Goal: Task Accomplishment & Management: Manage account settings

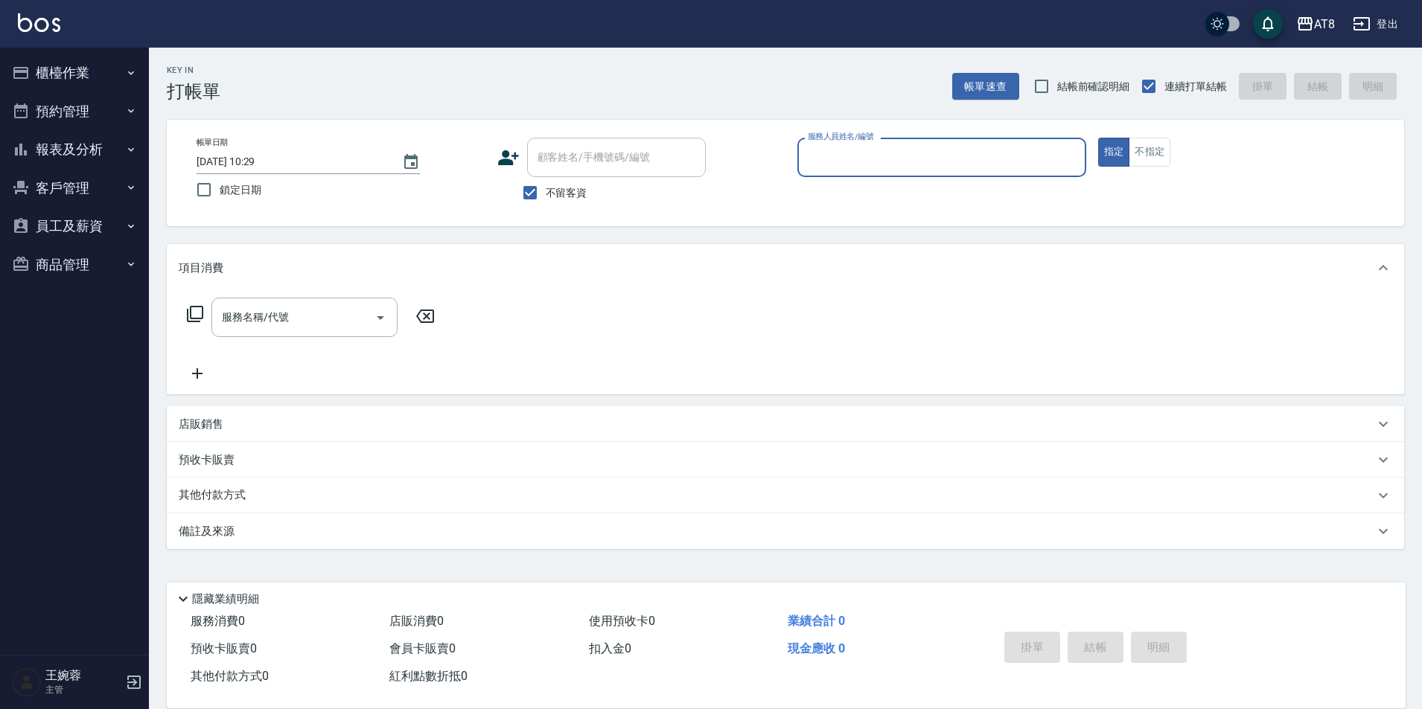
click at [76, 76] on button "櫃檯作業" at bounding box center [74, 73] width 137 height 39
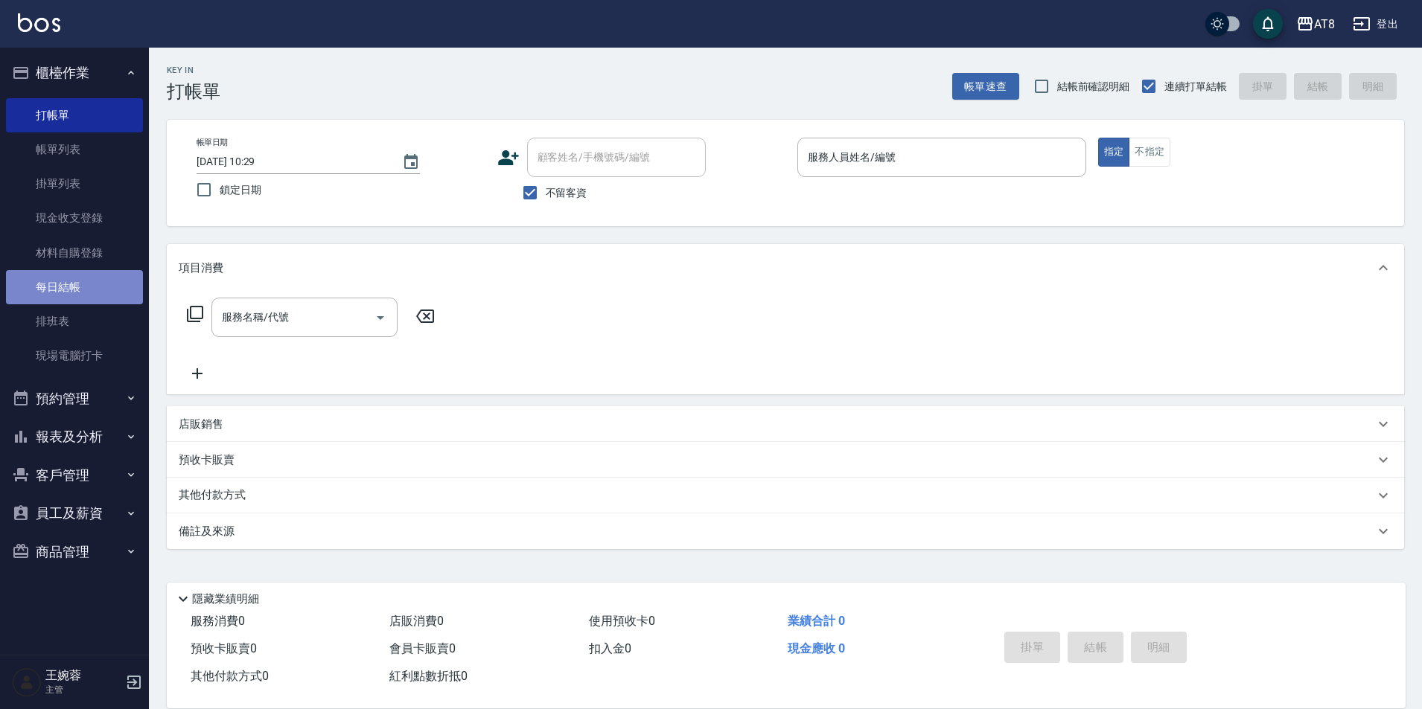
click at [63, 290] on link "每日結帳" at bounding box center [74, 287] width 137 height 34
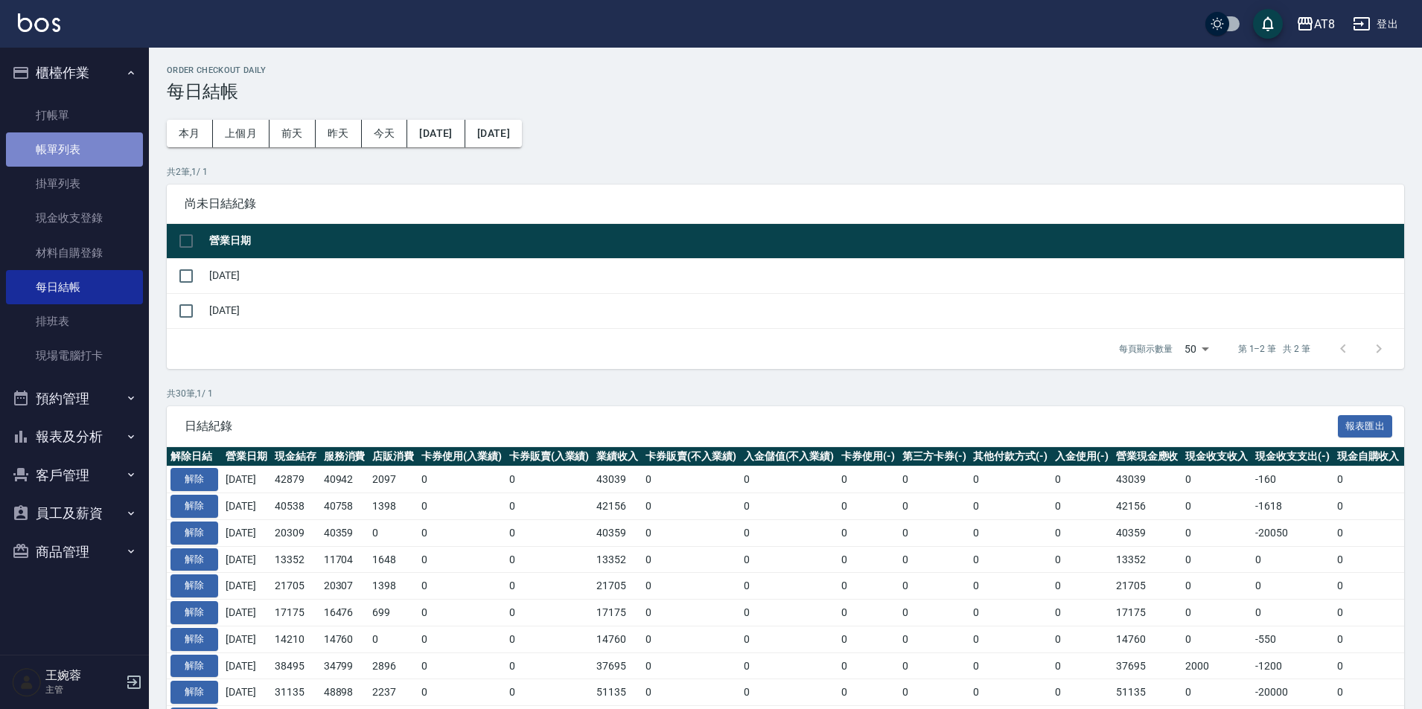
click at [89, 140] on link "帳單列表" at bounding box center [74, 149] width 137 height 34
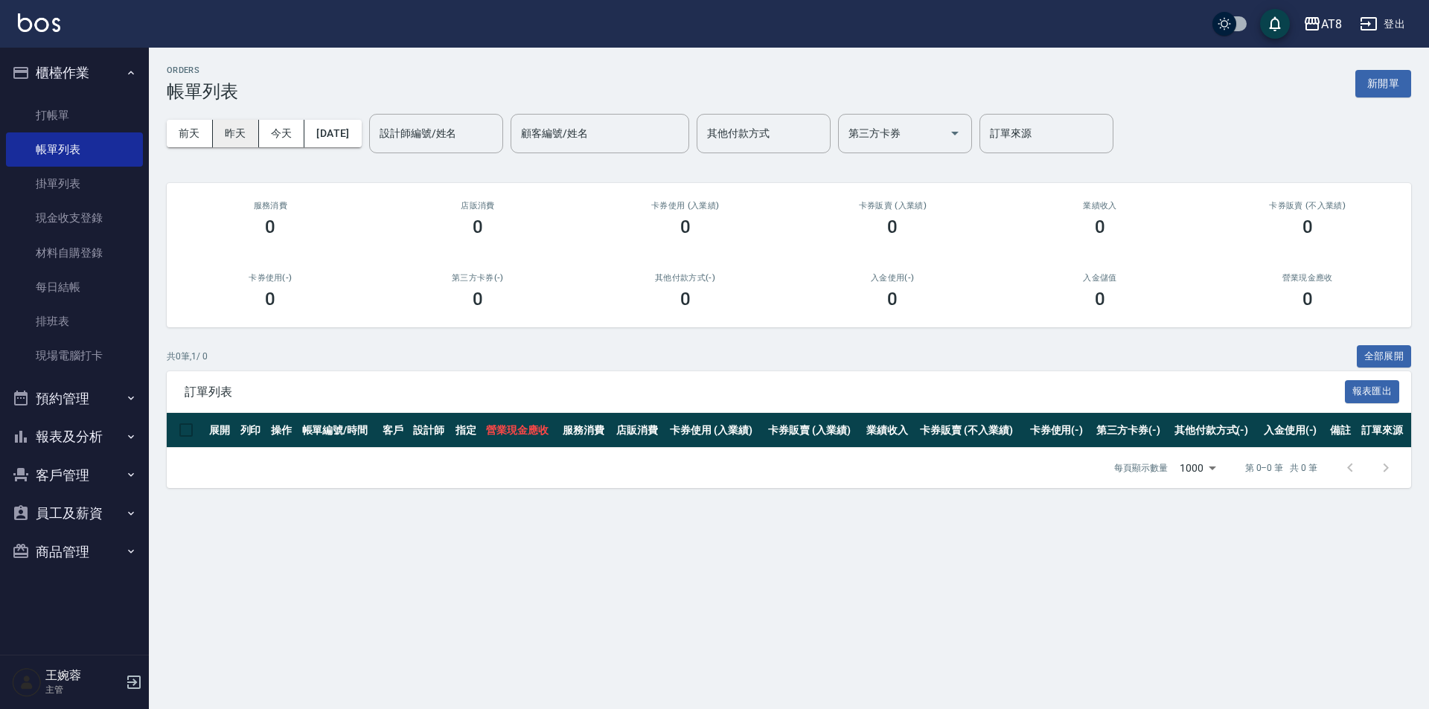
click at [240, 144] on button "昨天" at bounding box center [236, 134] width 46 height 28
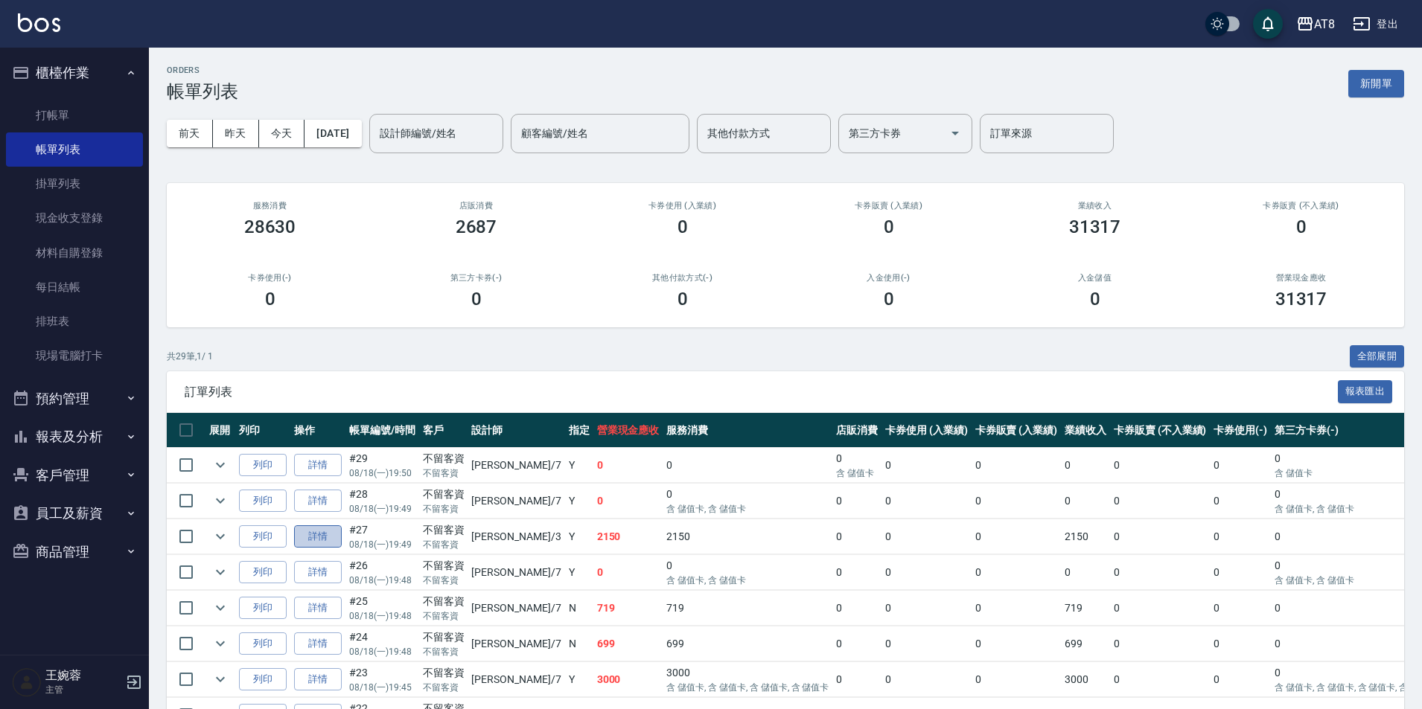
click at [330, 549] on link "詳情" at bounding box center [318, 537] width 48 height 23
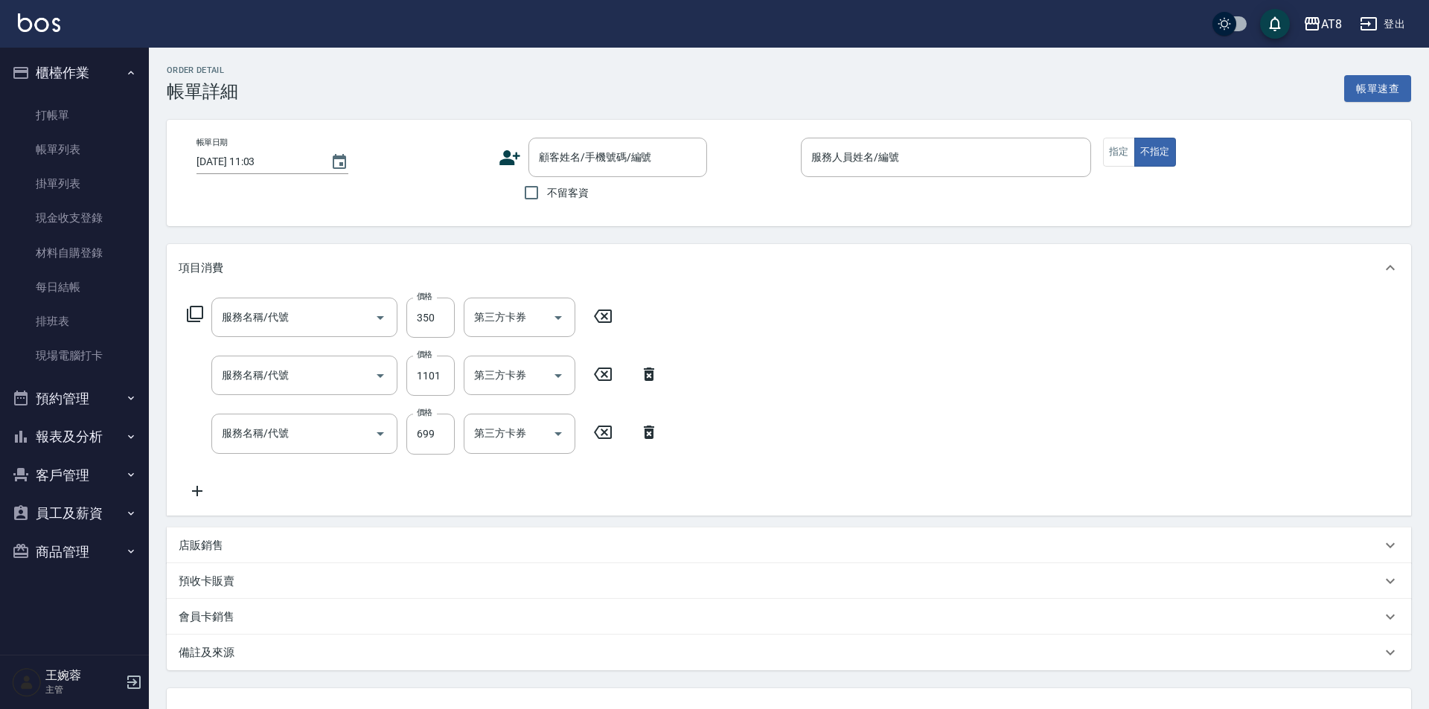
type input "[DATE] 19:49"
checkbox input "true"
type input "[PERSON_NAME]-3"
type input "入金剪髮300(20300)"
type input "入金染髮1100(401100)"
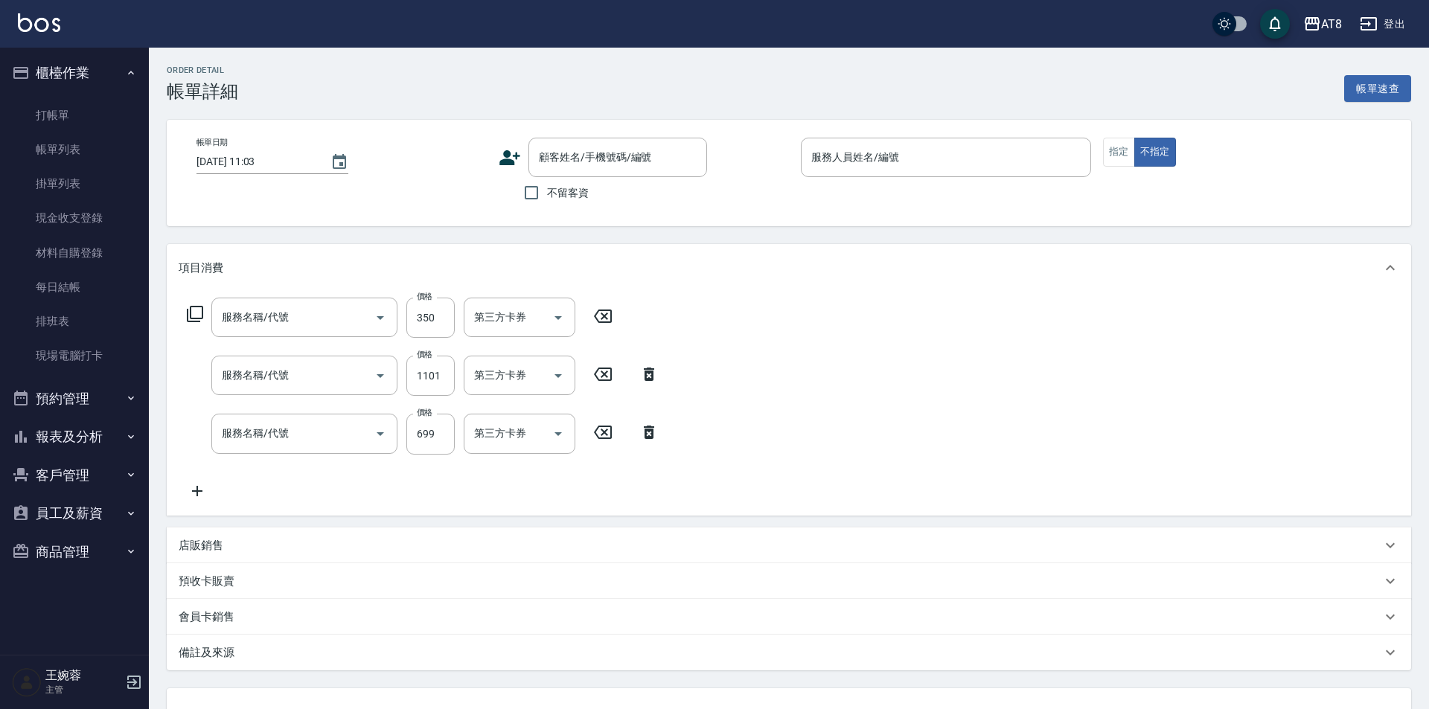
type input "入金SPA699(60699)"
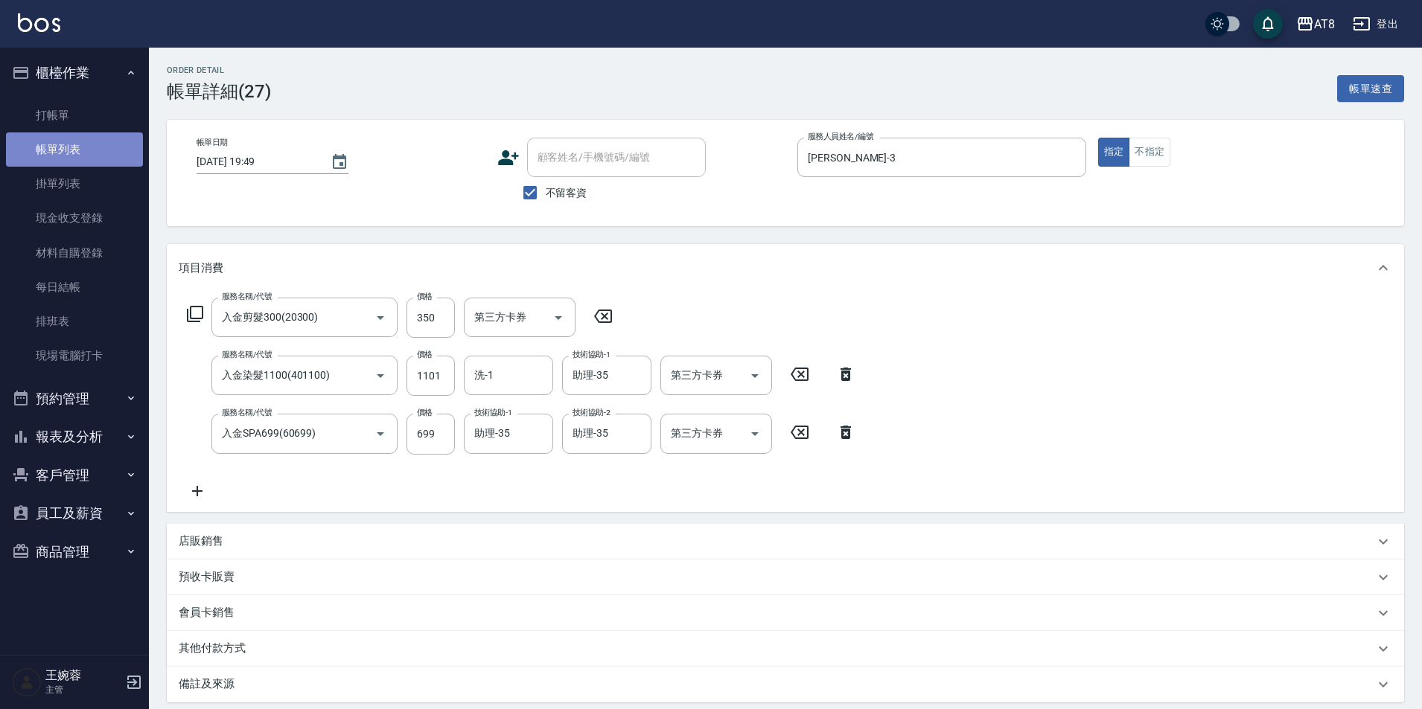
click at [96, 148] on link "帳單列表" at bounding box center [74, 149] width 137 height 34
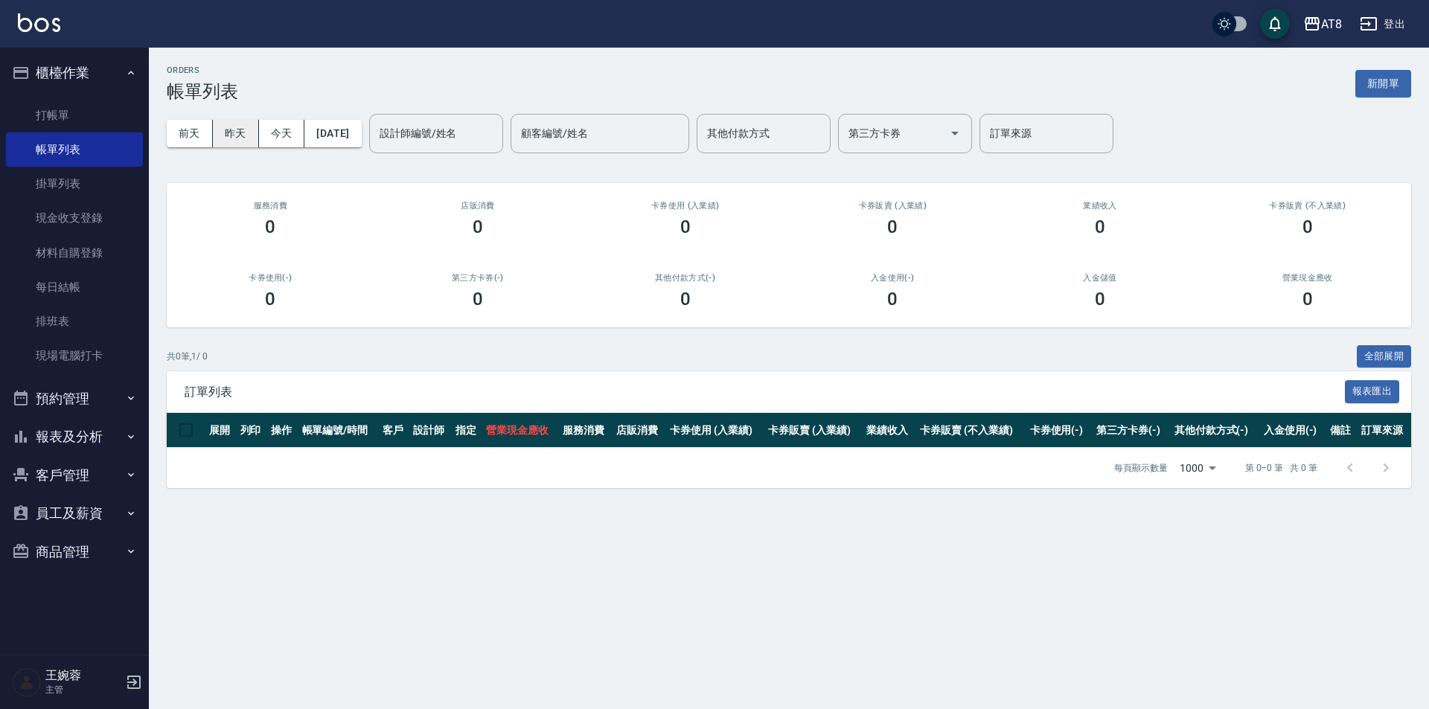
click at [231, 130] on button "昨天" at bounding box center [236, 134] width 46 height 28
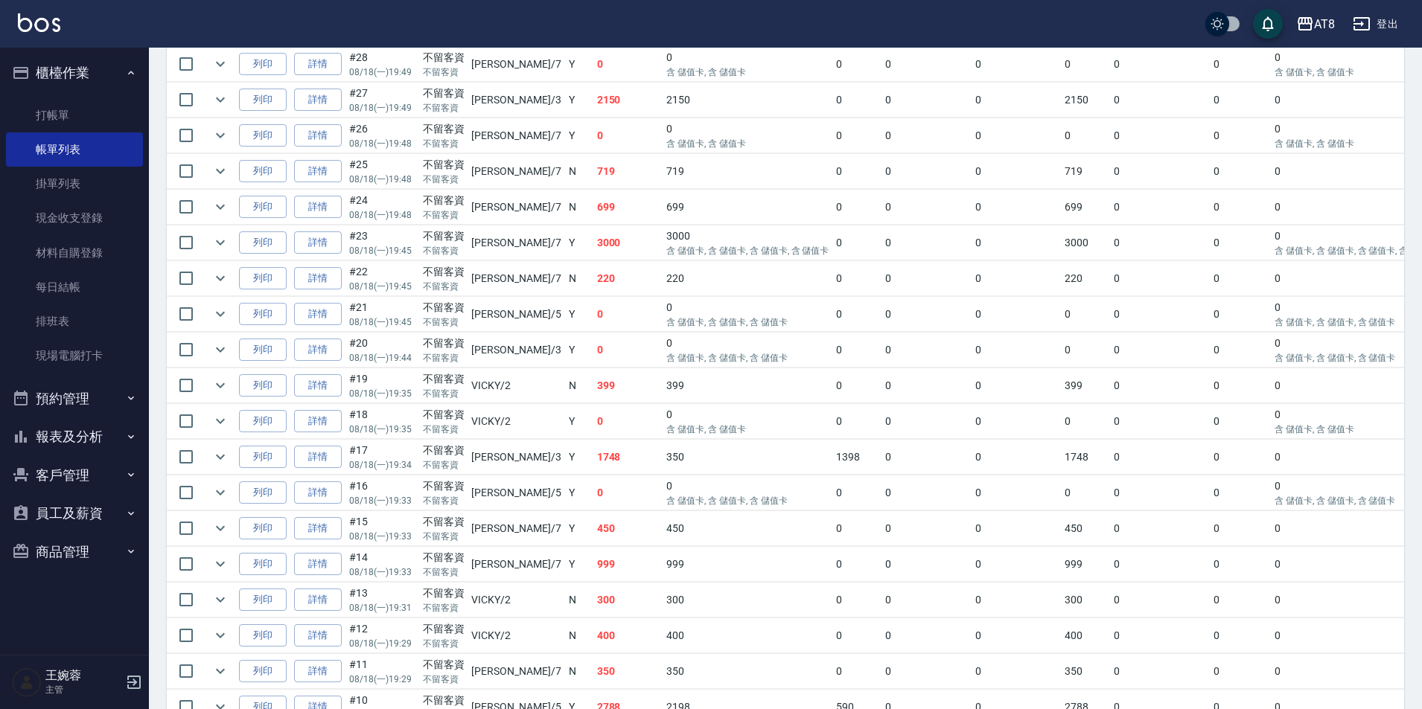
scroll to position [439, 0]
click at [338, 252] on link "詳情" at bounding box center [318, 240] width 48 height 23
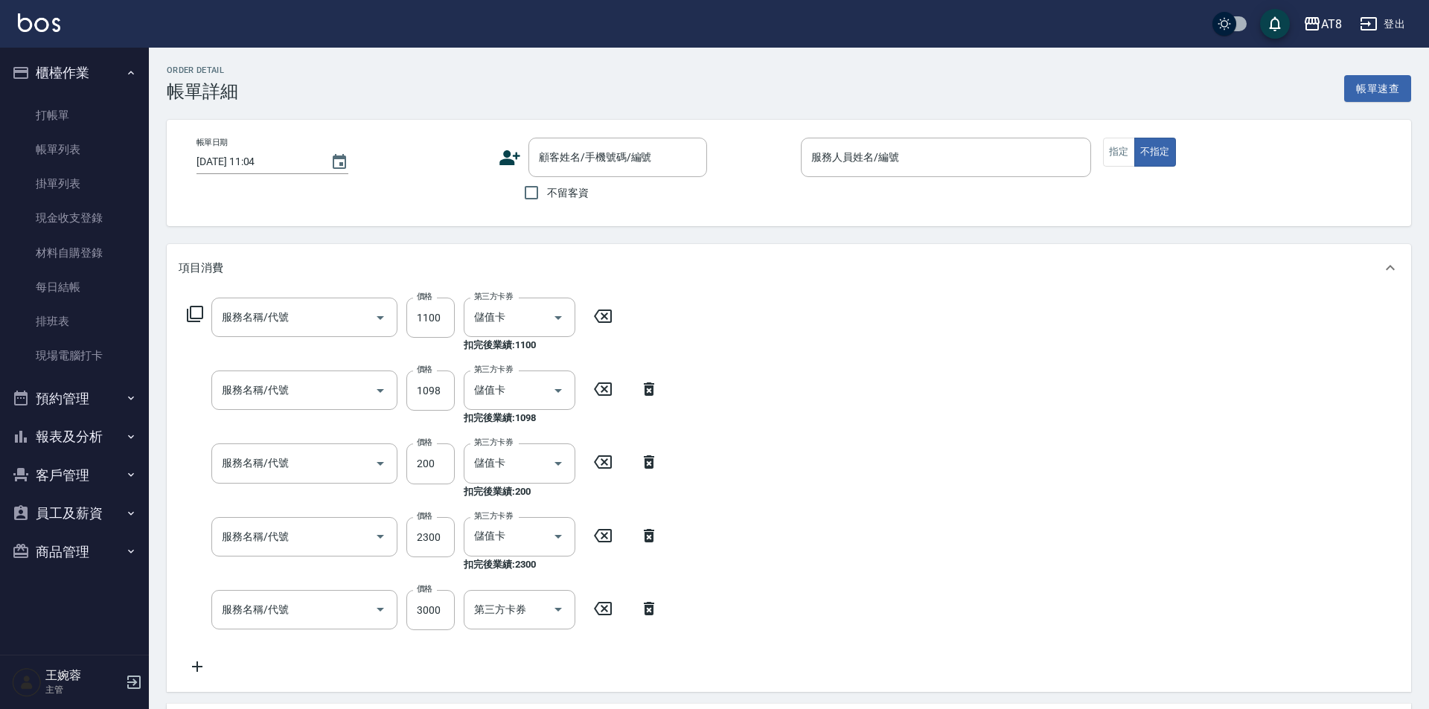
type input "[DATE] 19:45"
checkbox input "true"
type input "[PERSON_NAME]-7"
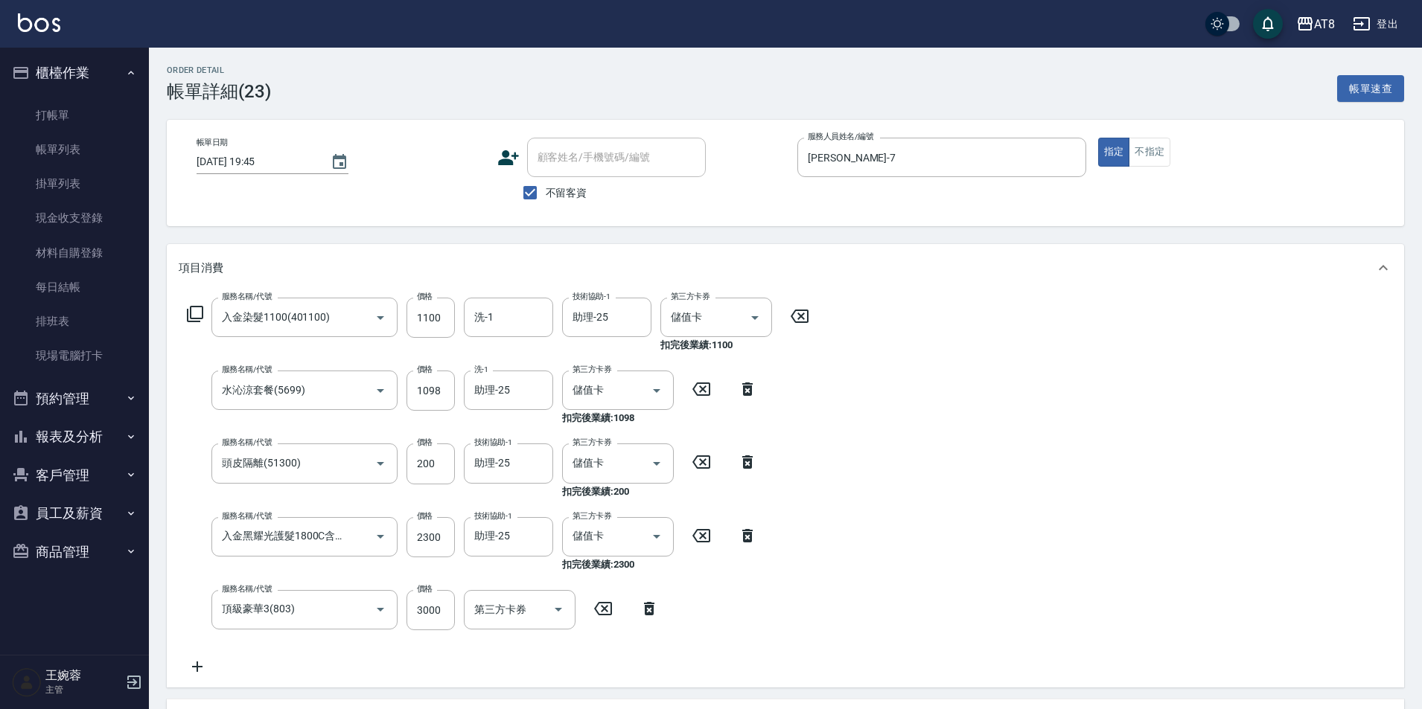
type input "入金染髮1100(401100)"
type input "水沁涼套餐(5699)"
type input "頭皮隔離(51300)"
type input "入金黑耀光護髮1800C含洗(501800)"
type input "頂級豪華3(803)"
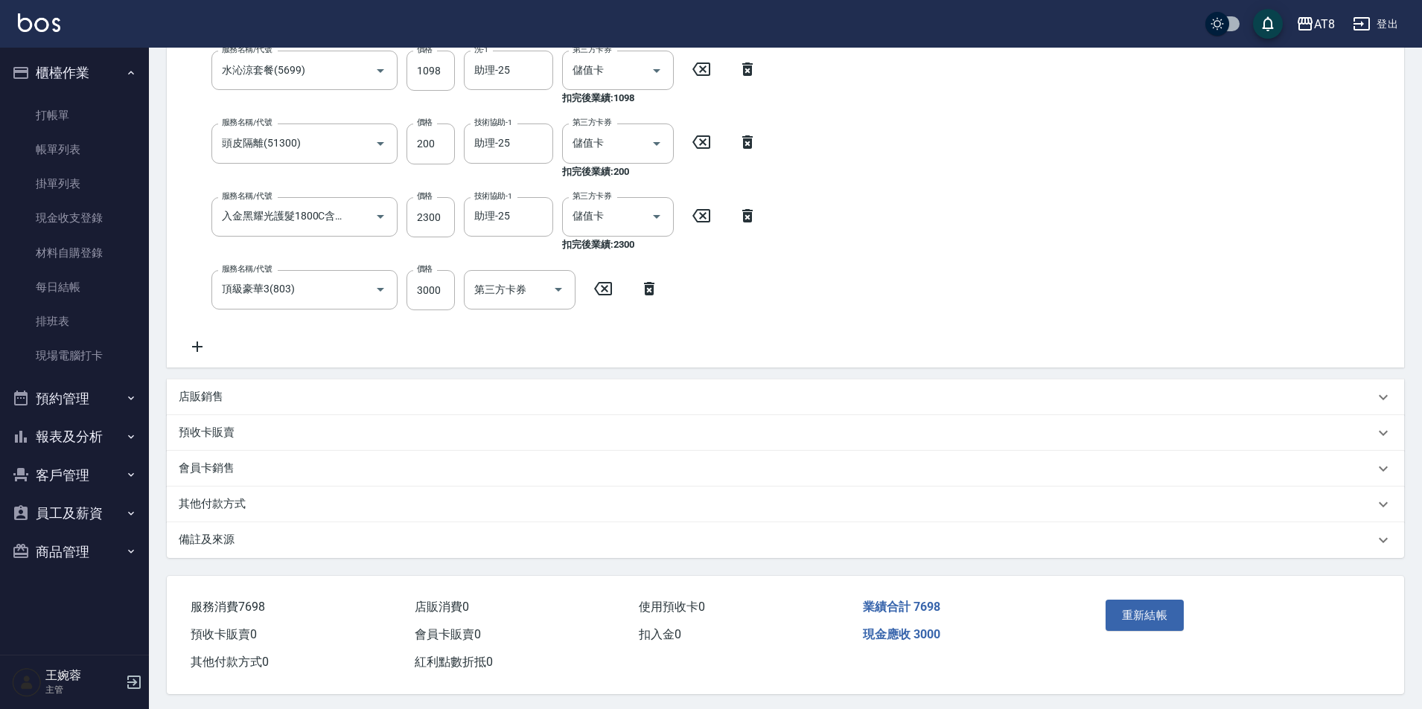
scroll to position [350, 0]
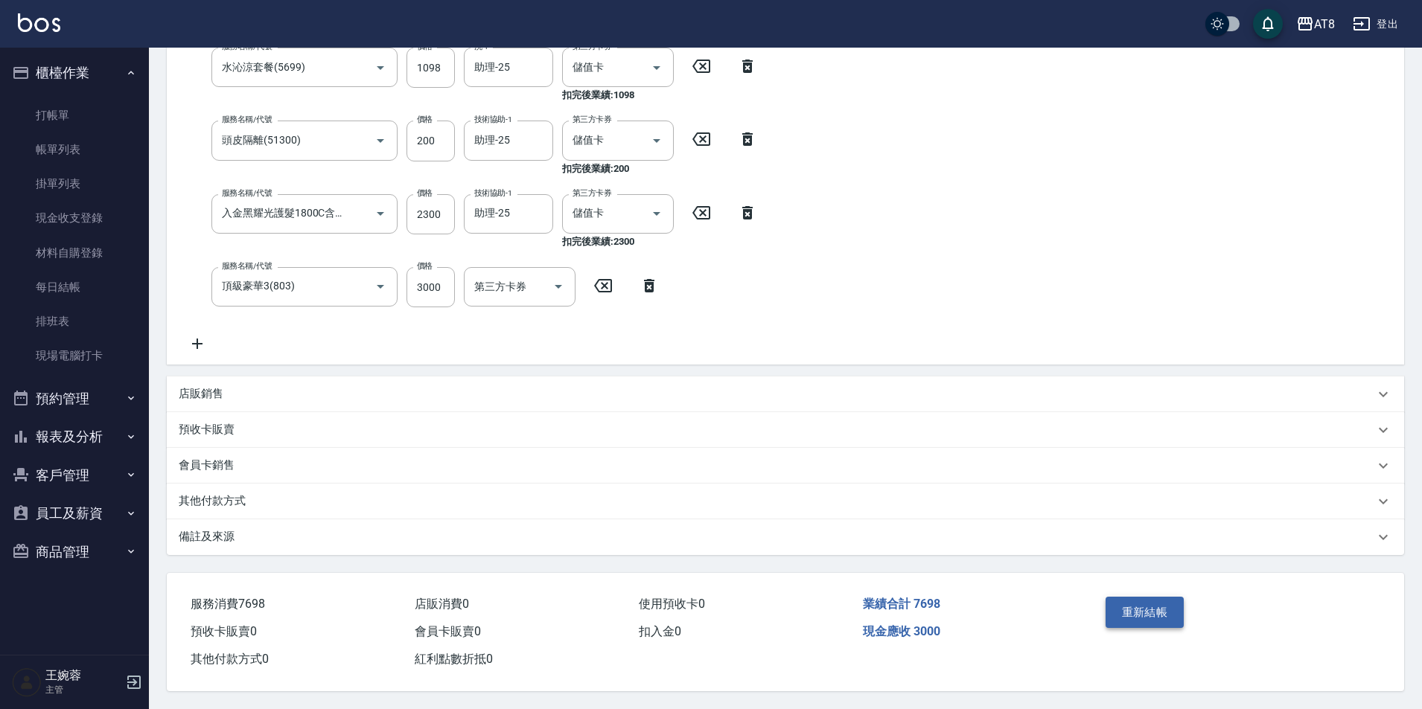
click at [1184, 608] on button "重新結帳" at bounding box center [1144, 612] width 79 height 31
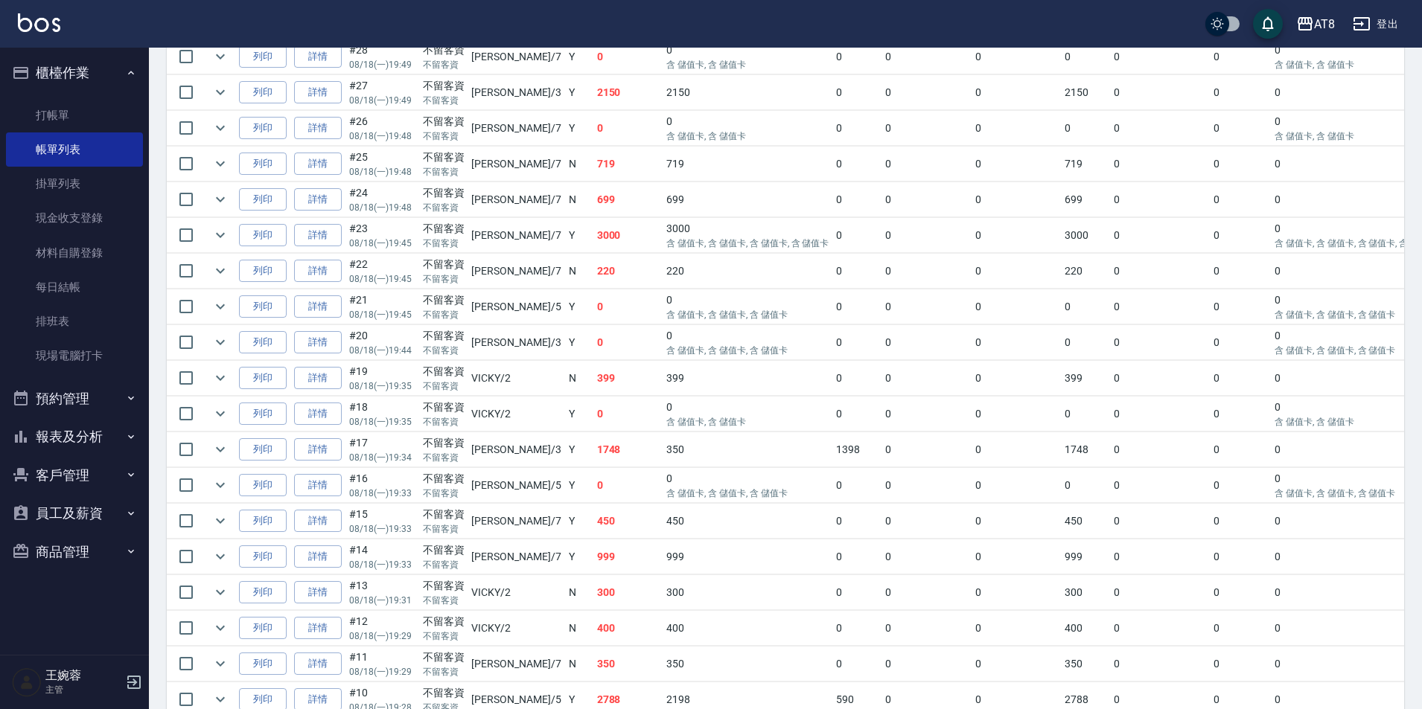
scroll to position [447, 0]
click at [335, 352] on link "詳情" at bounding box center [318, 340] width 48 height 23
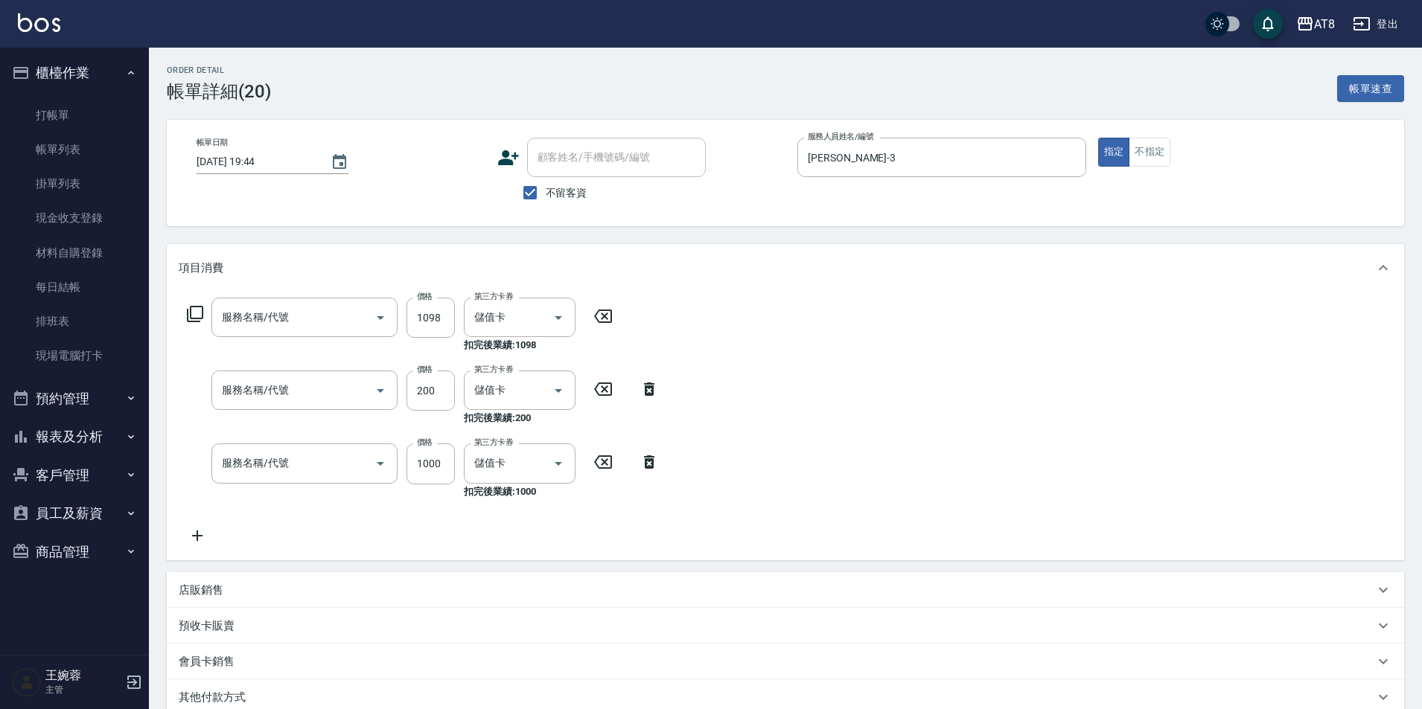
type input "[DATE] 19:44"
checkbox input "true"
type input "[PERSON_NAME]-3"
type input "水沁涼套餐(5699)"
type input "頭皮隔離(51300)"
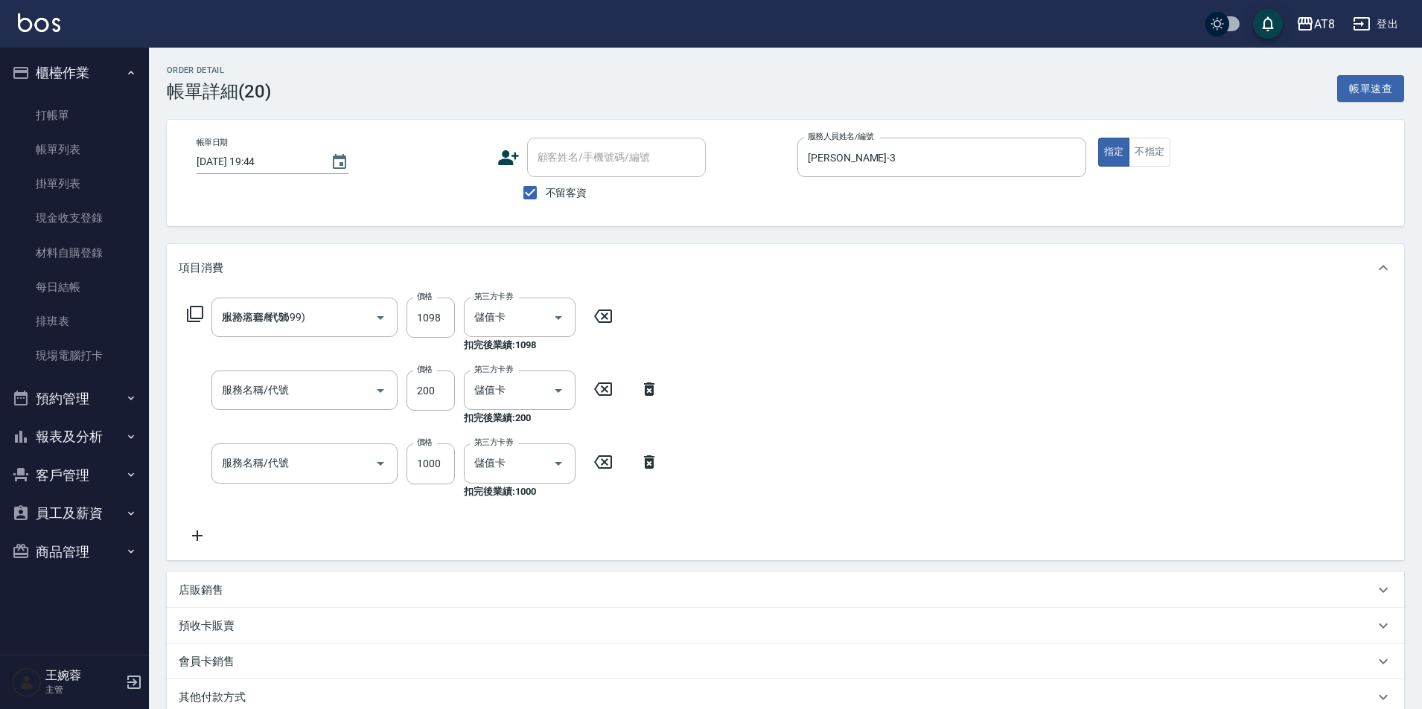
type input "入金燙髮1000(301000)"
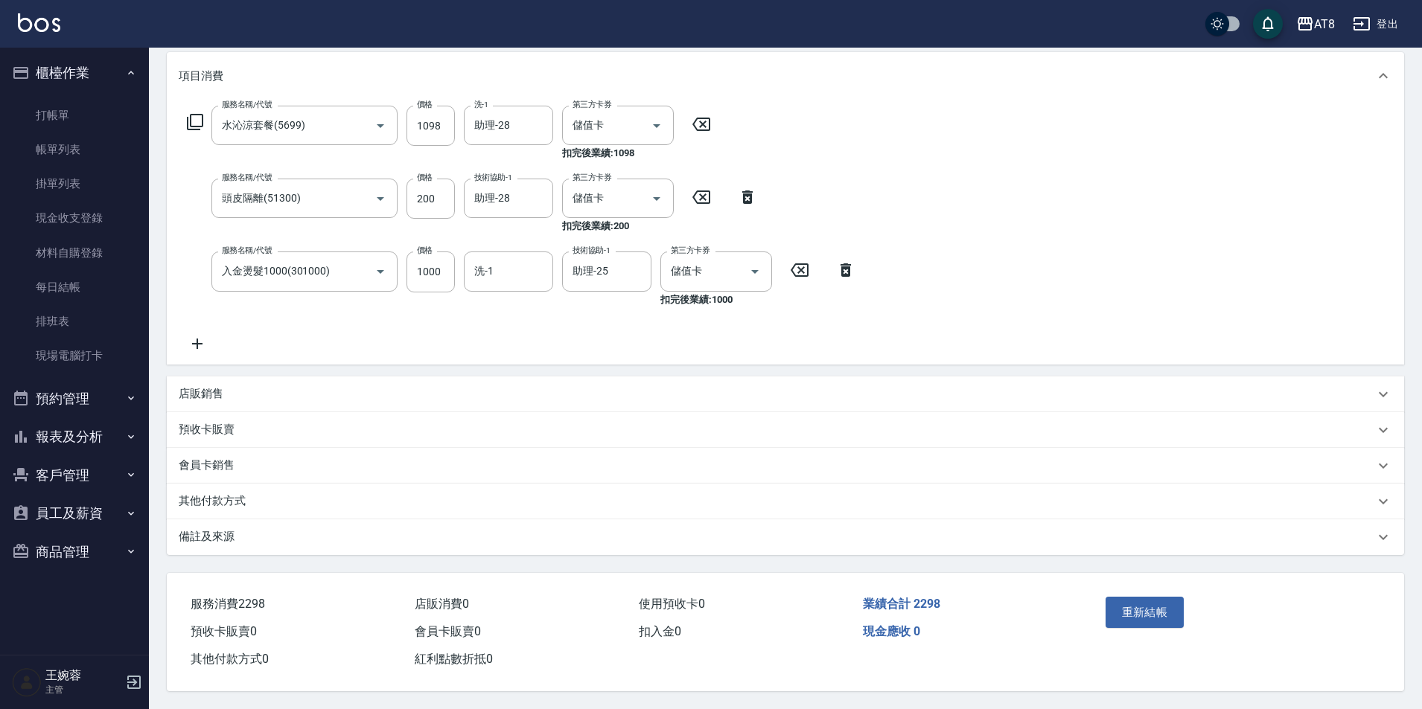
scroll to position [219, 0]
click at [1127, 597] on button "重新結帳" at bounding box center [1144, 612] width 79 height 31
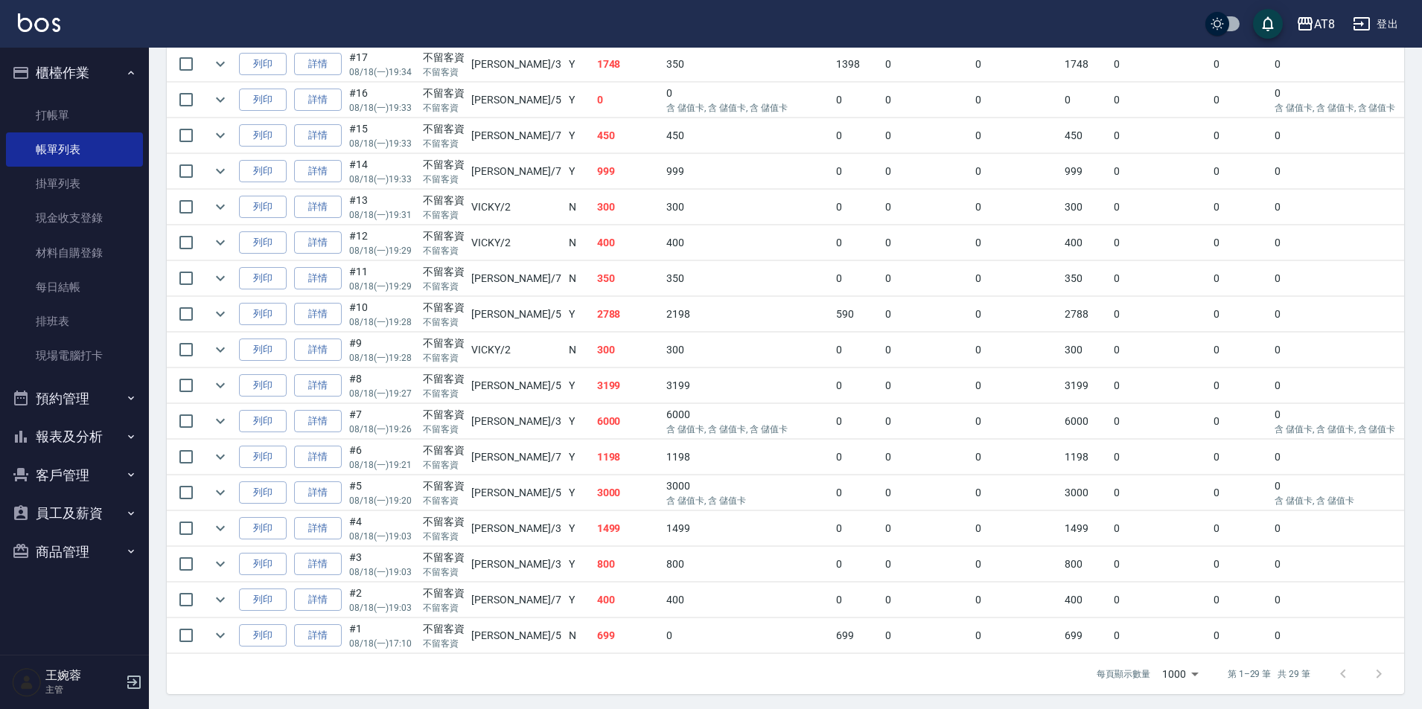
scroll to position [839, 0]
click at [337, 430] on link "詳情" at bounding box center [318, 418] width 48 height 23
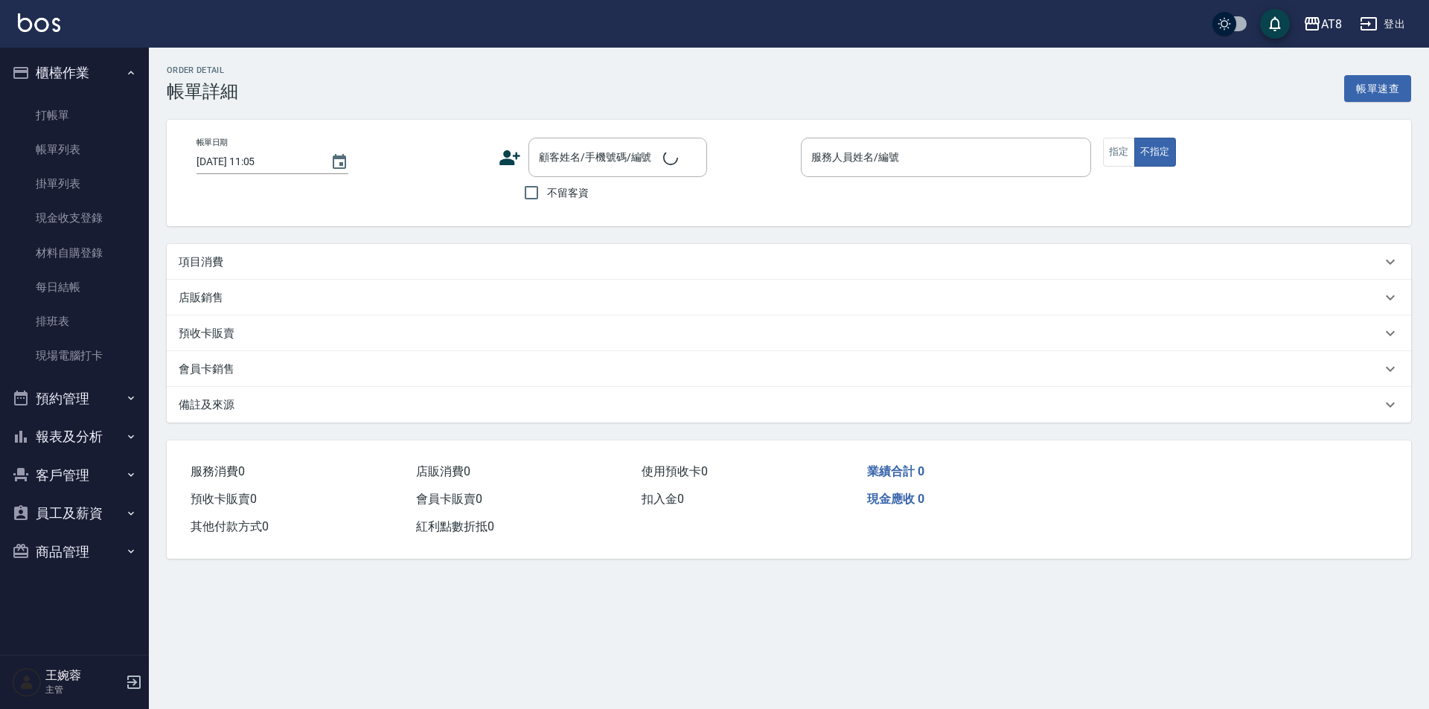
type input "[DATE] 19:26"
checkbox input "true"
type input "[PERSON_NAME]-3"
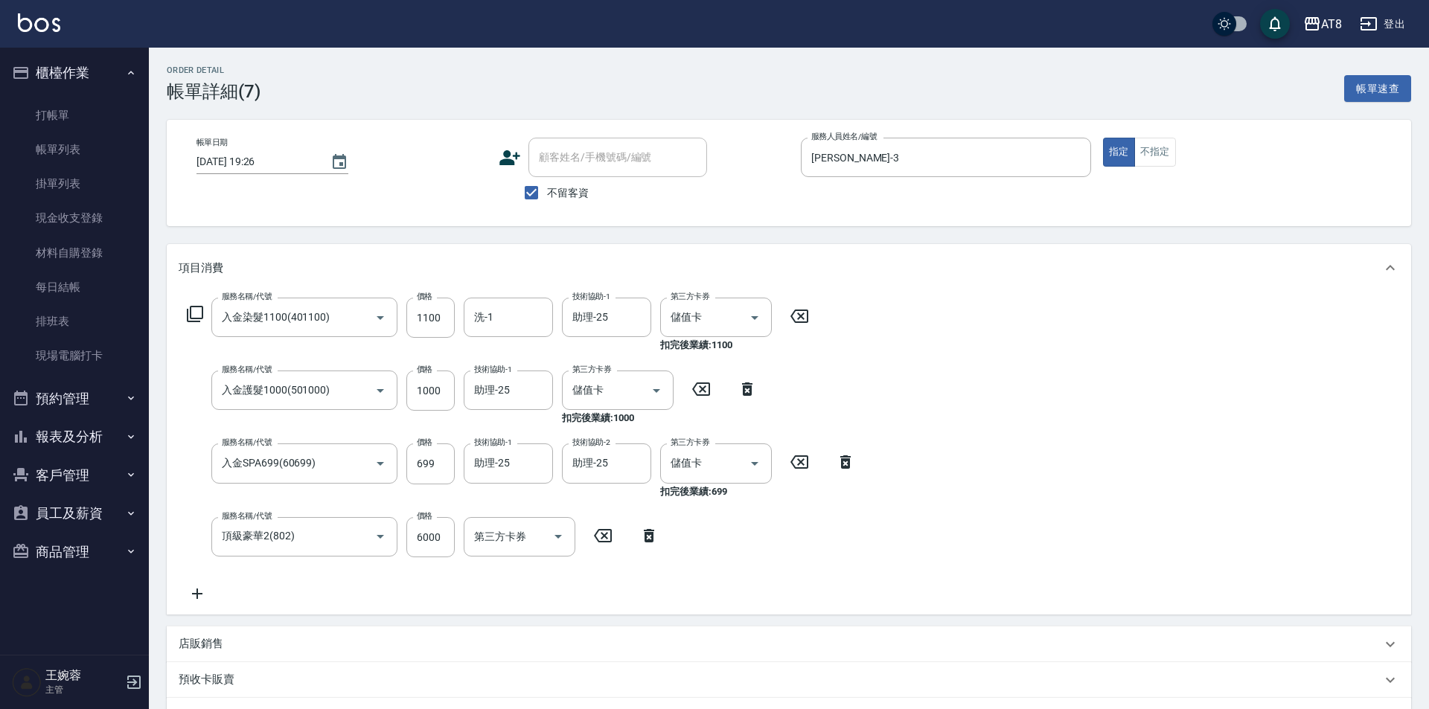
type input "入金染髮1100(401100)"
type input "入金護髮1000(501000)"
type input "入金SPA699(60699)"
type input "頂級豪華2(802)"
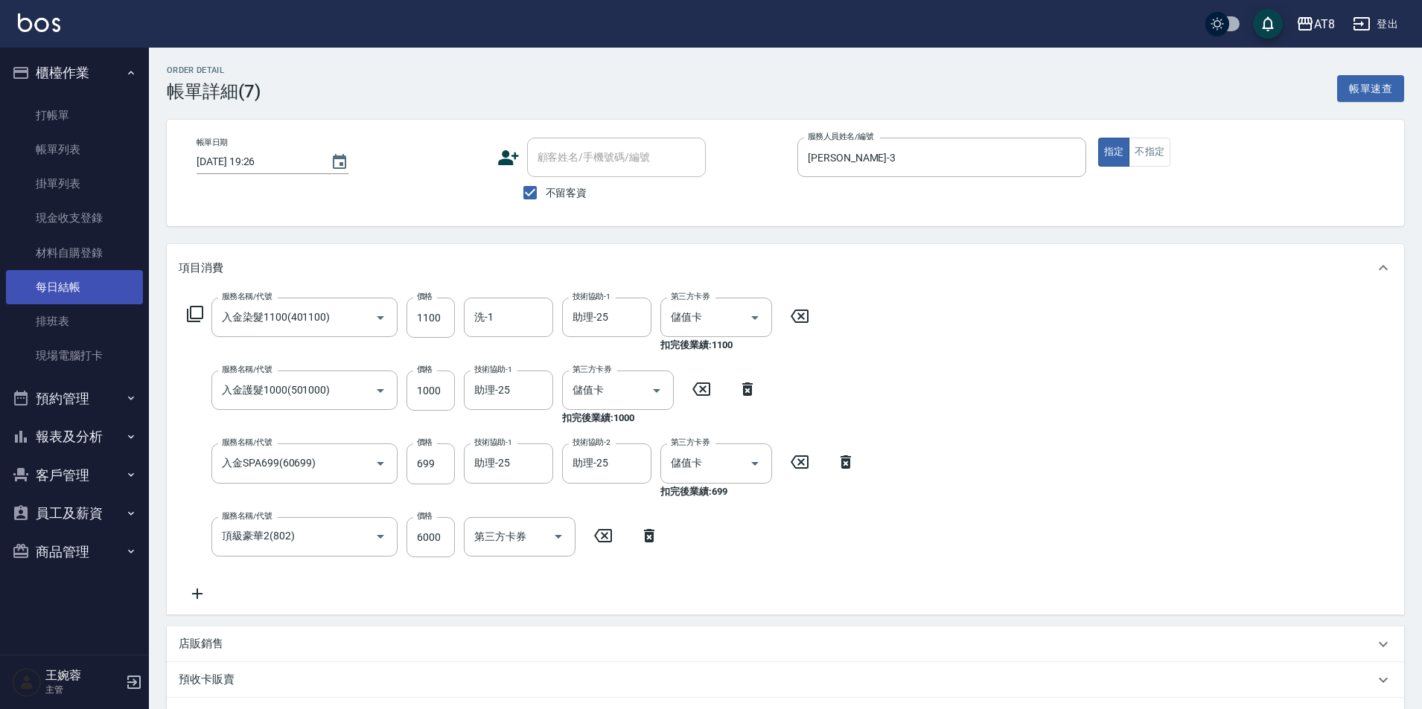
click at [92, 298] on link "每日結帳" at bounding box center [74, 287] width 137 height 34
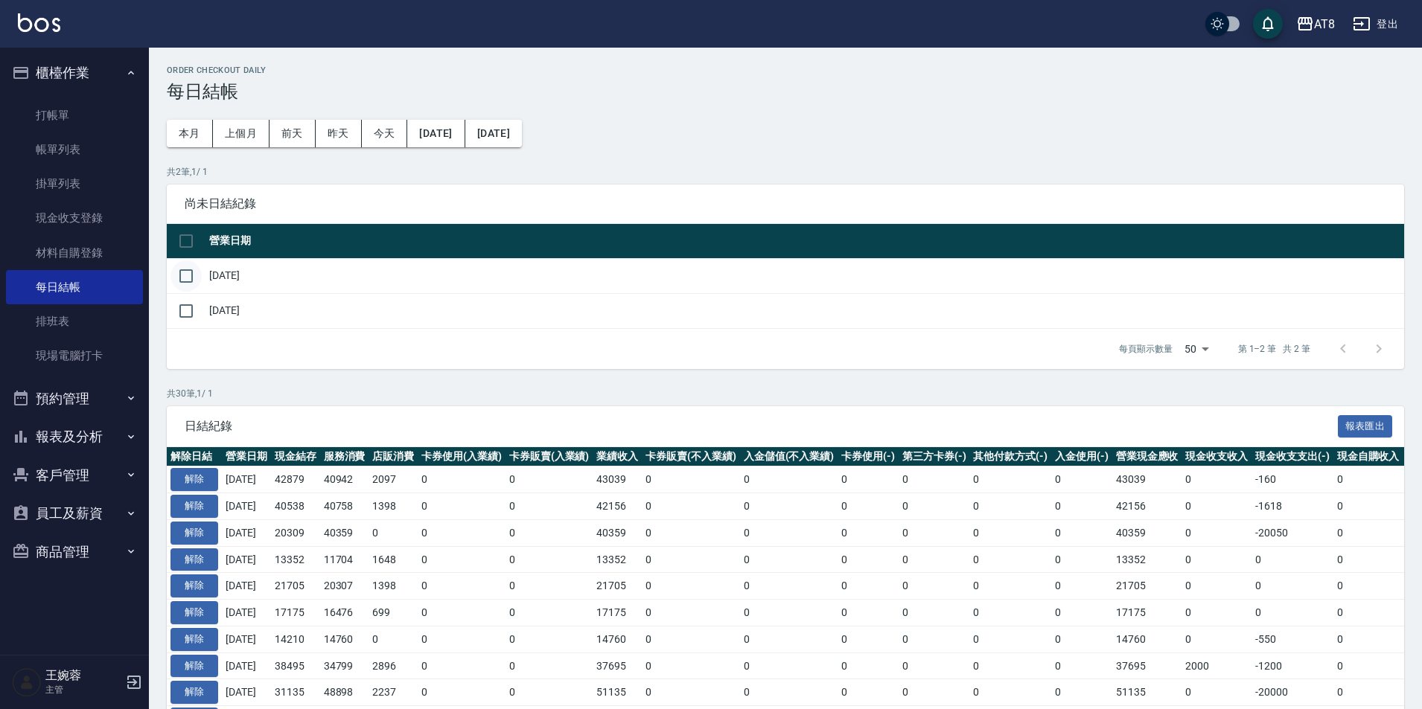
click at [188, 284] on input "checkbox" at bounding box center [185, 276] width 31 height 31
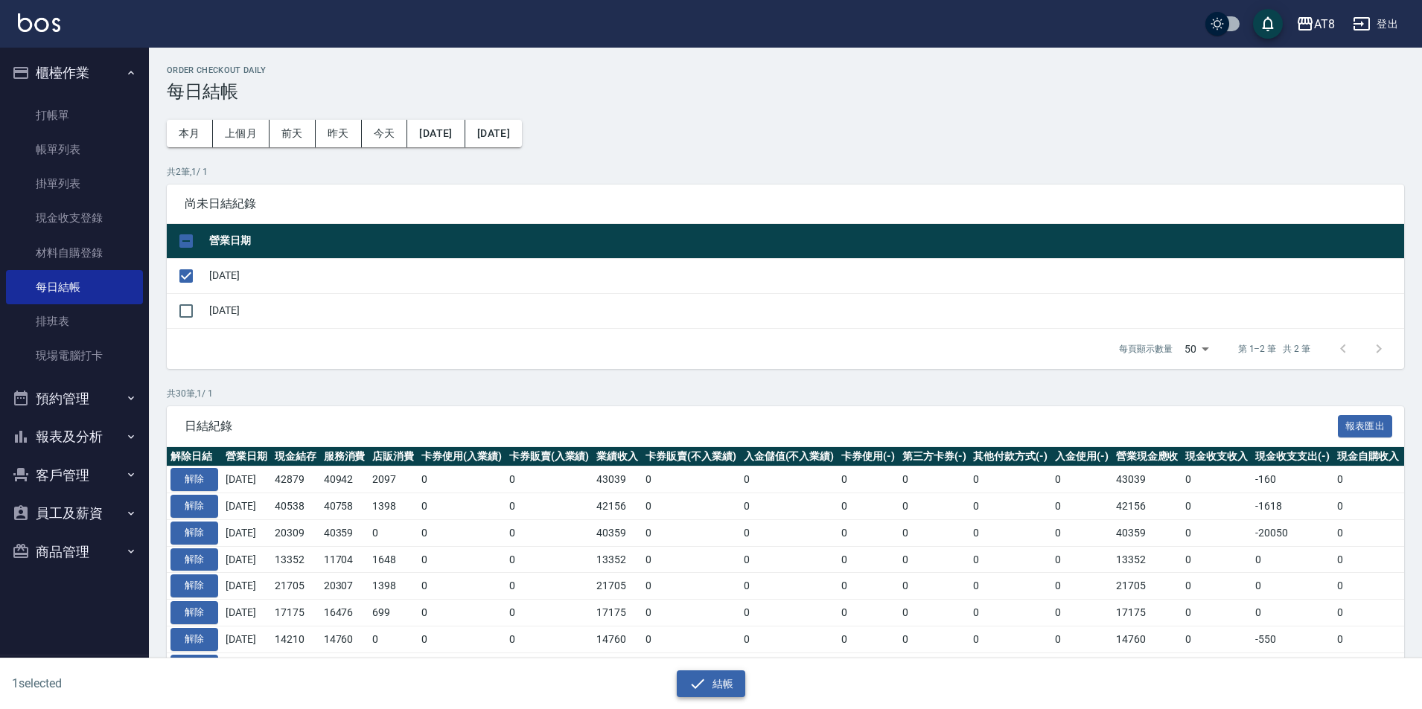
click at [709, 684] on button "結帳" at bounding box center [711, 685] width 69 height 28
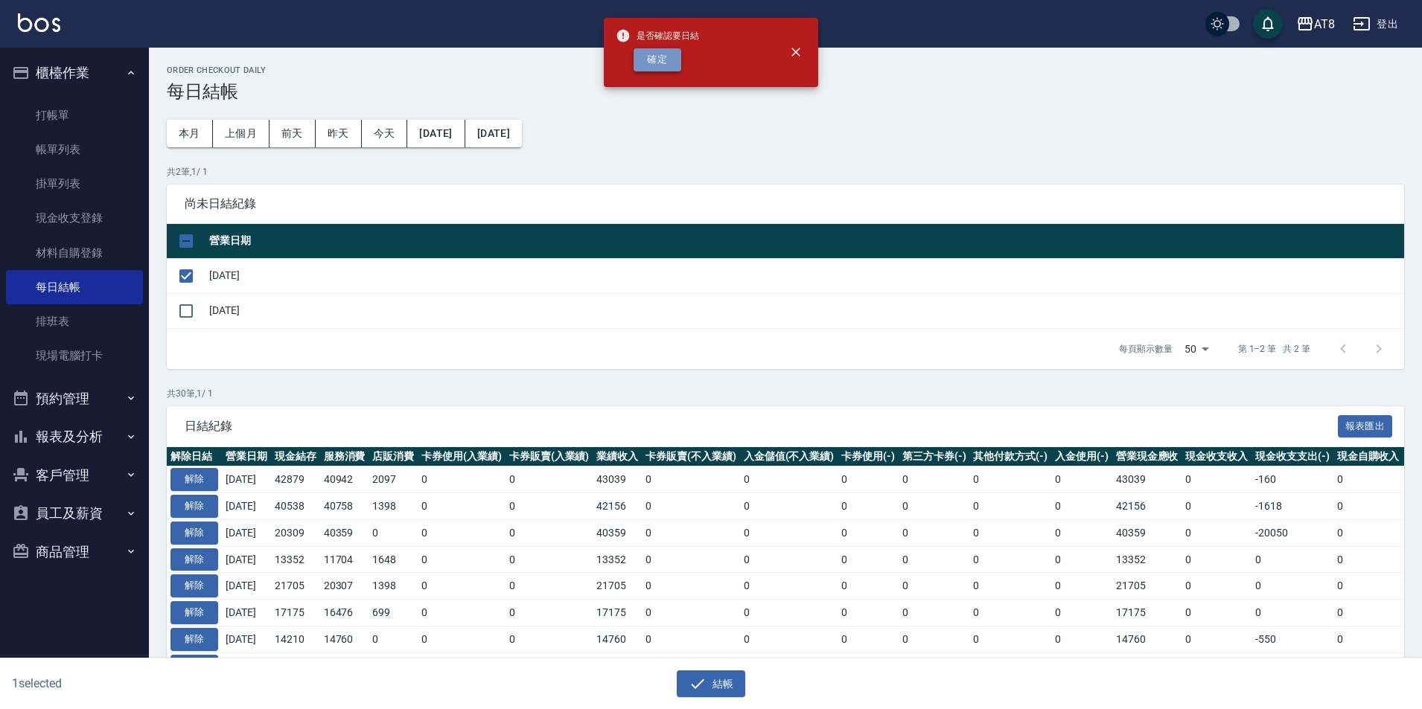
click at [662, 66] on button "確定" at bounding box center [657, 59] width 48 height 23
checkbox input "false"
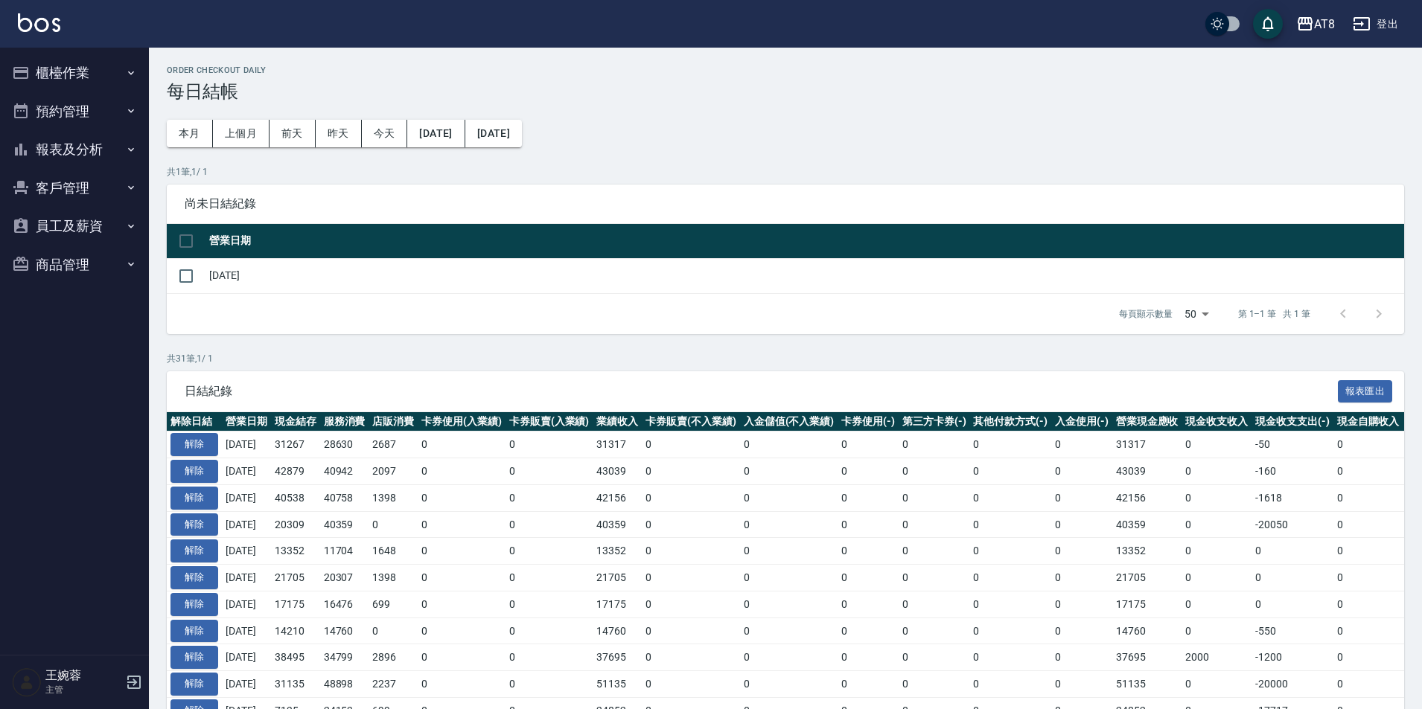
click at [53, 156] on button "報表及分析" at bounding box center [74, 149] width 137 height 39
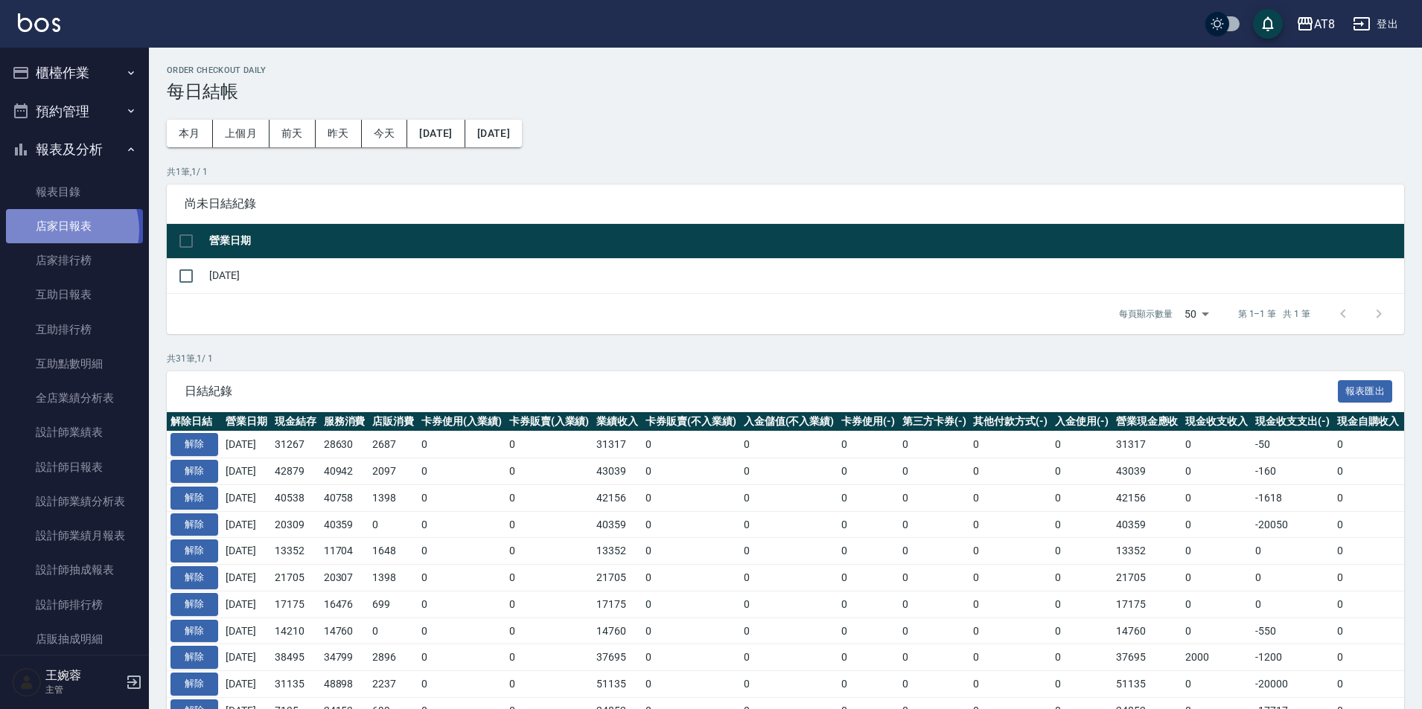
click at [60, 230] on link "店家日報表" at bounding box center [74, 226] width 137 height 34
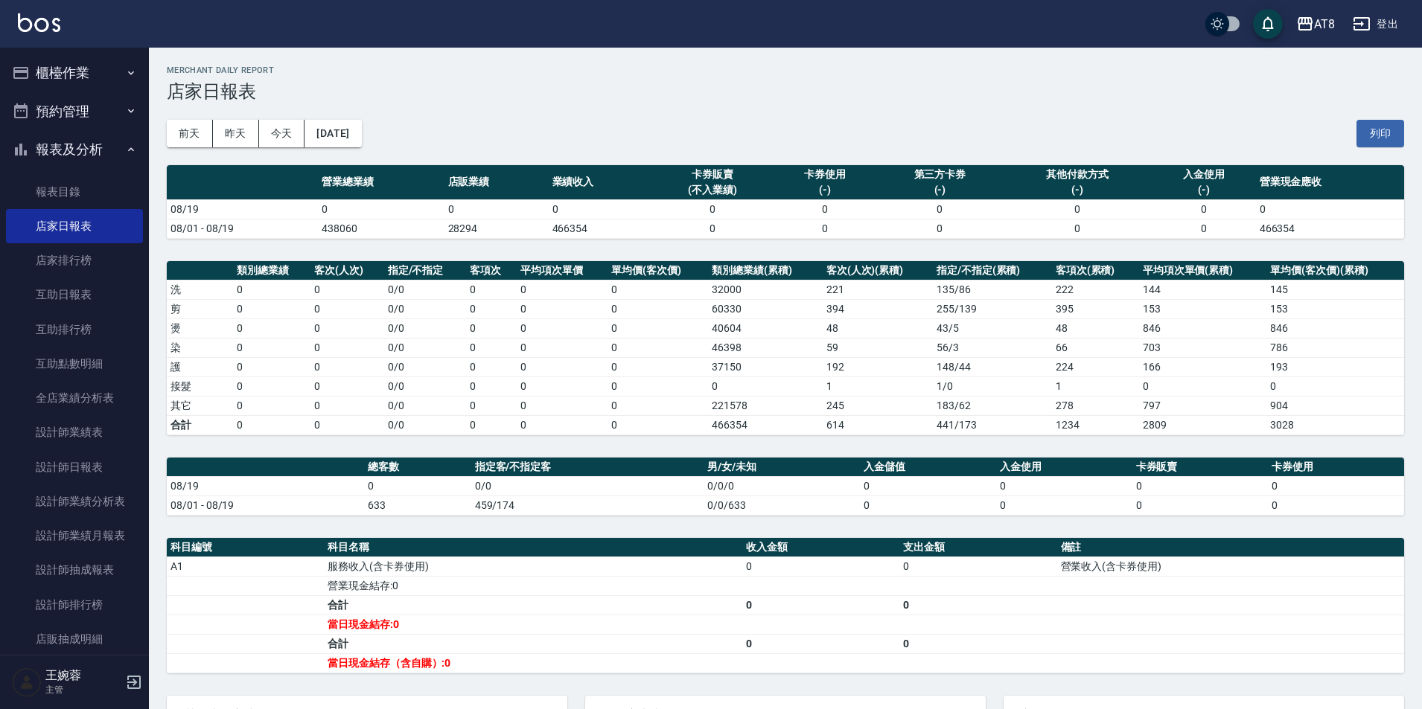
click at [234, 151] on div "前天 昨天 今天 2025/08/19 列印" at bounding box center [785, 133] width 1237 height 63
click at [237, 144] on button "昨天" at bounding box center [236, 134] width 46 height 28
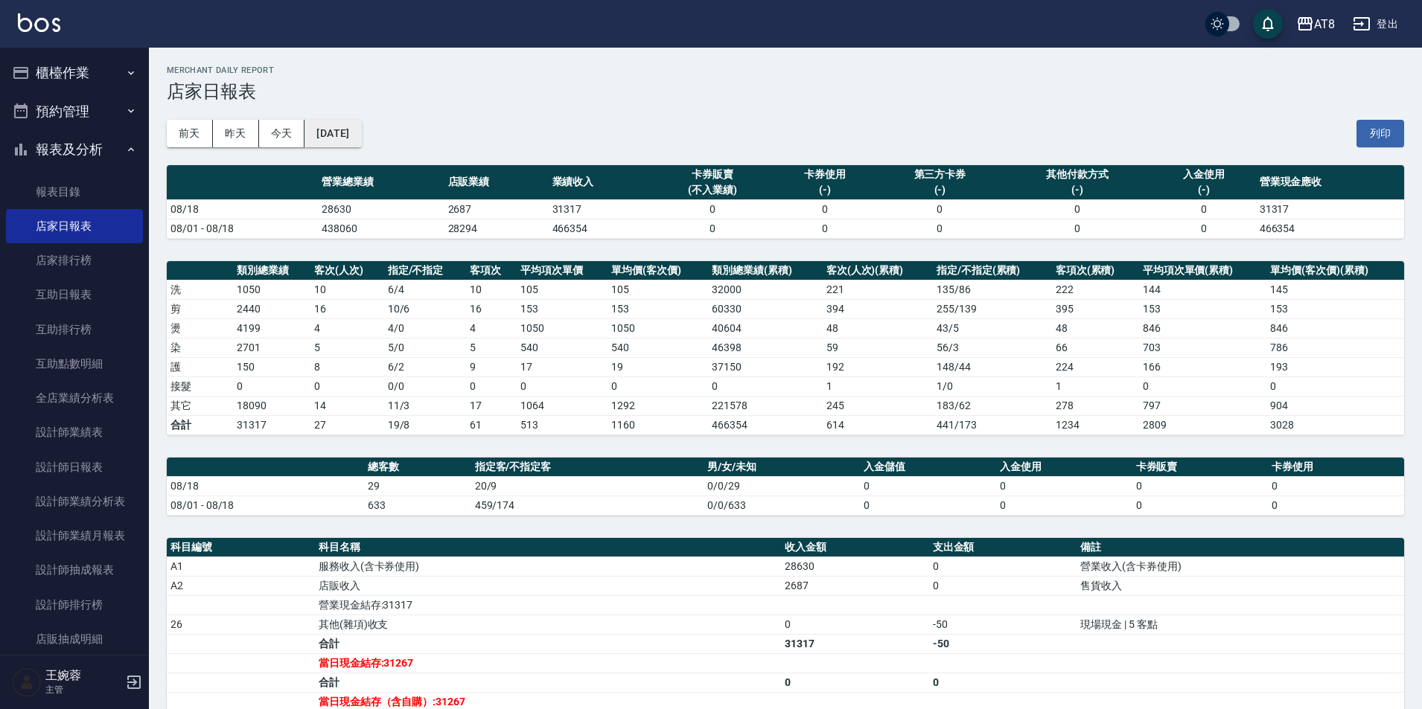
click at [361, 142] on button "[DATE]" at bounding box center [332, 134] width 57 height 28
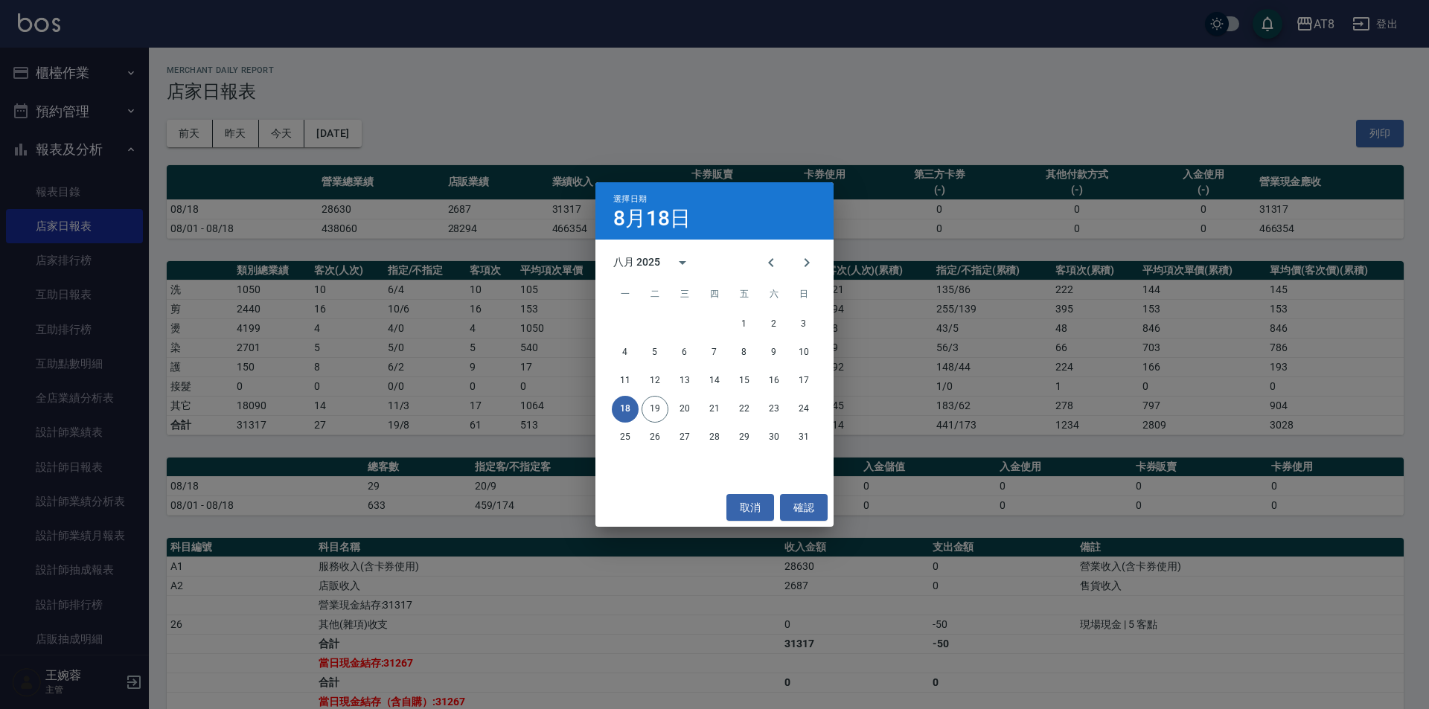
click at [625, 415] on button "18" at bounding box center [625, 409] width 27 height 27
click at [671, 92] on div "選擇日期 8月18日 八月 2025 一 二 三 四 五 六 日 1 2 3 4 5 6 7 8 9 10 11 12 13 14 15 16 17 18 1…" at bounding box center [714, 354] width 1429 height 709
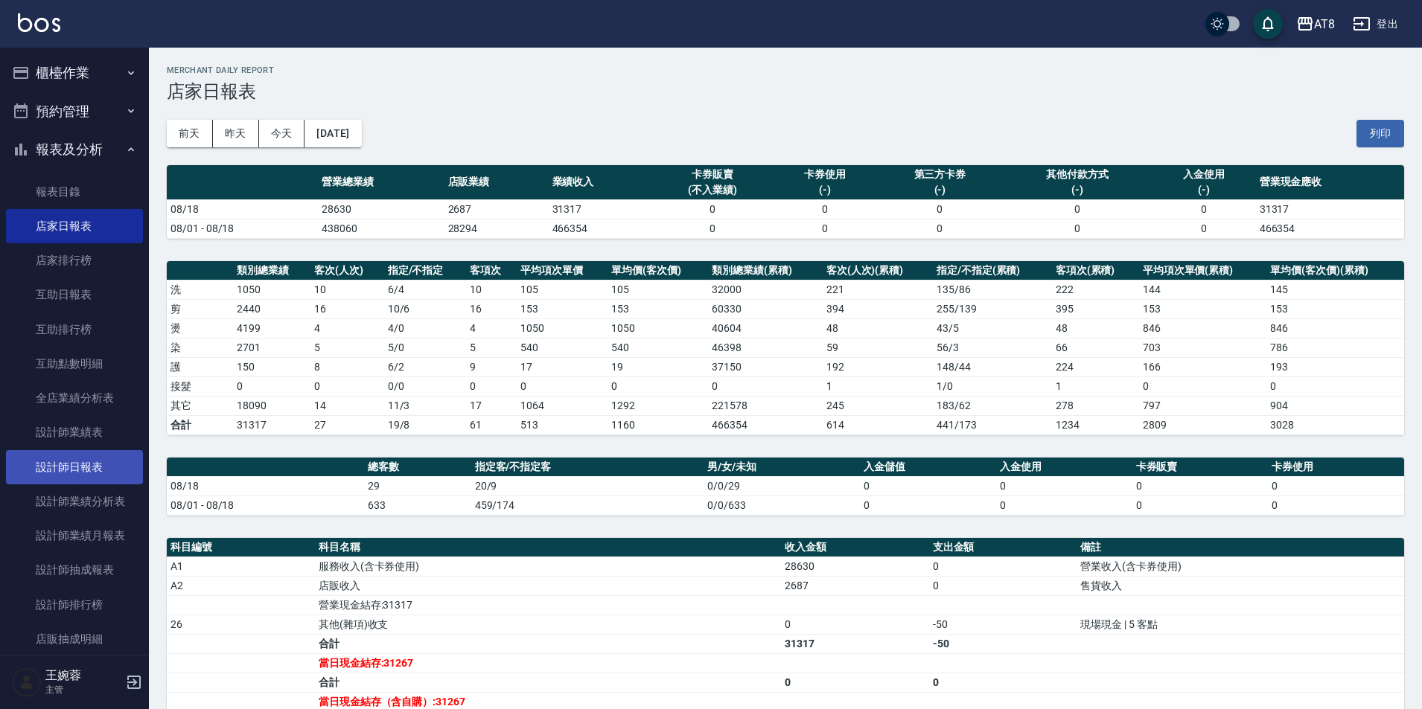
click at [58, 463] on link "設計師日報表" at bounding box center [74, 467] width 137 height 34
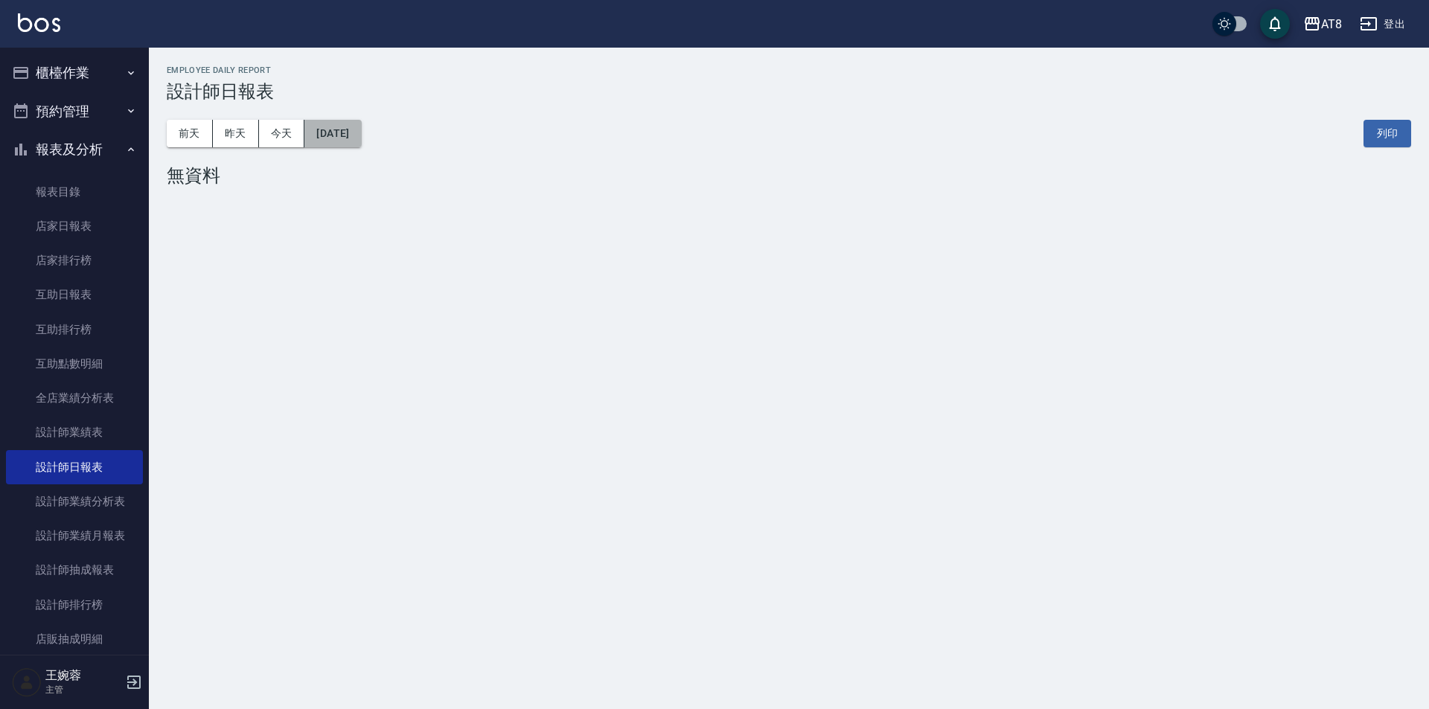
click at [361, 144] on button "[DATE]" at bounding box center [332, 134] width 57 height 28
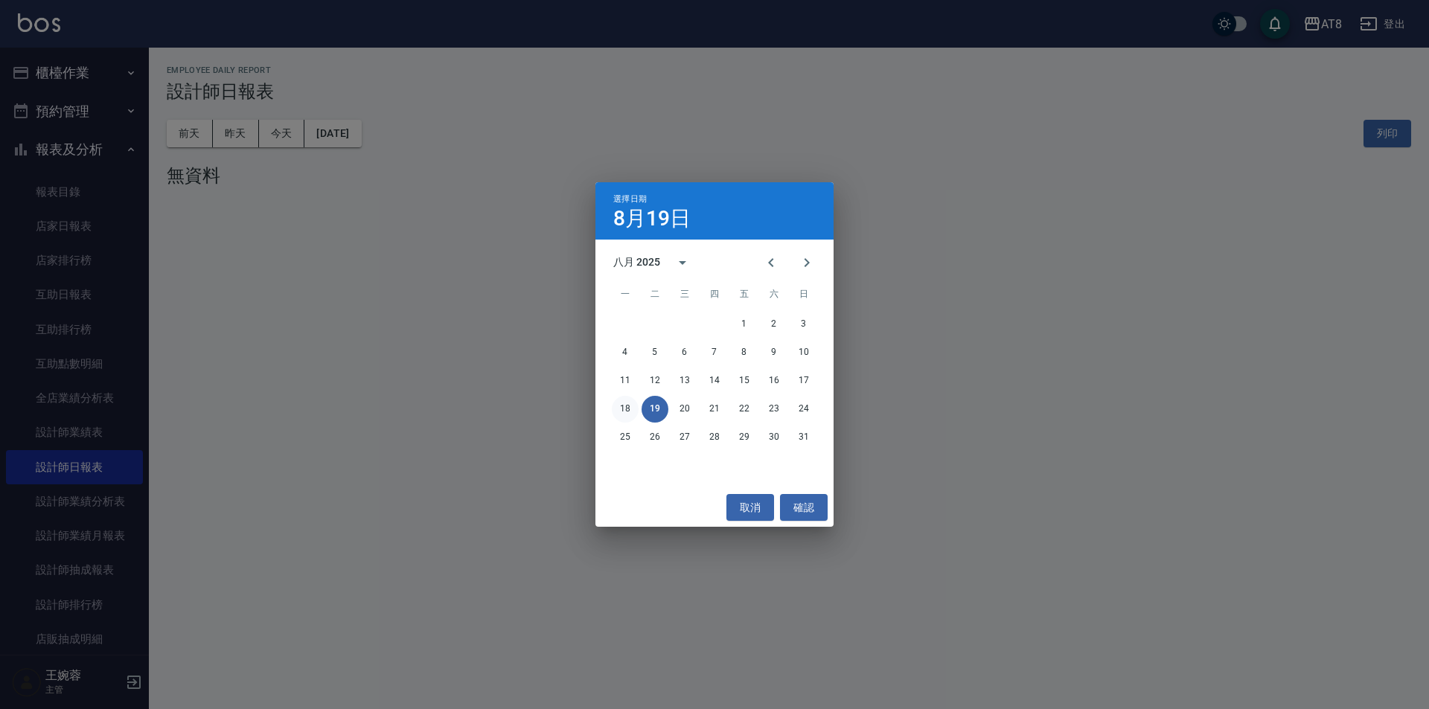
click at [624, 411] on button "18" at bounding box center [625, 409] width 27 height 27
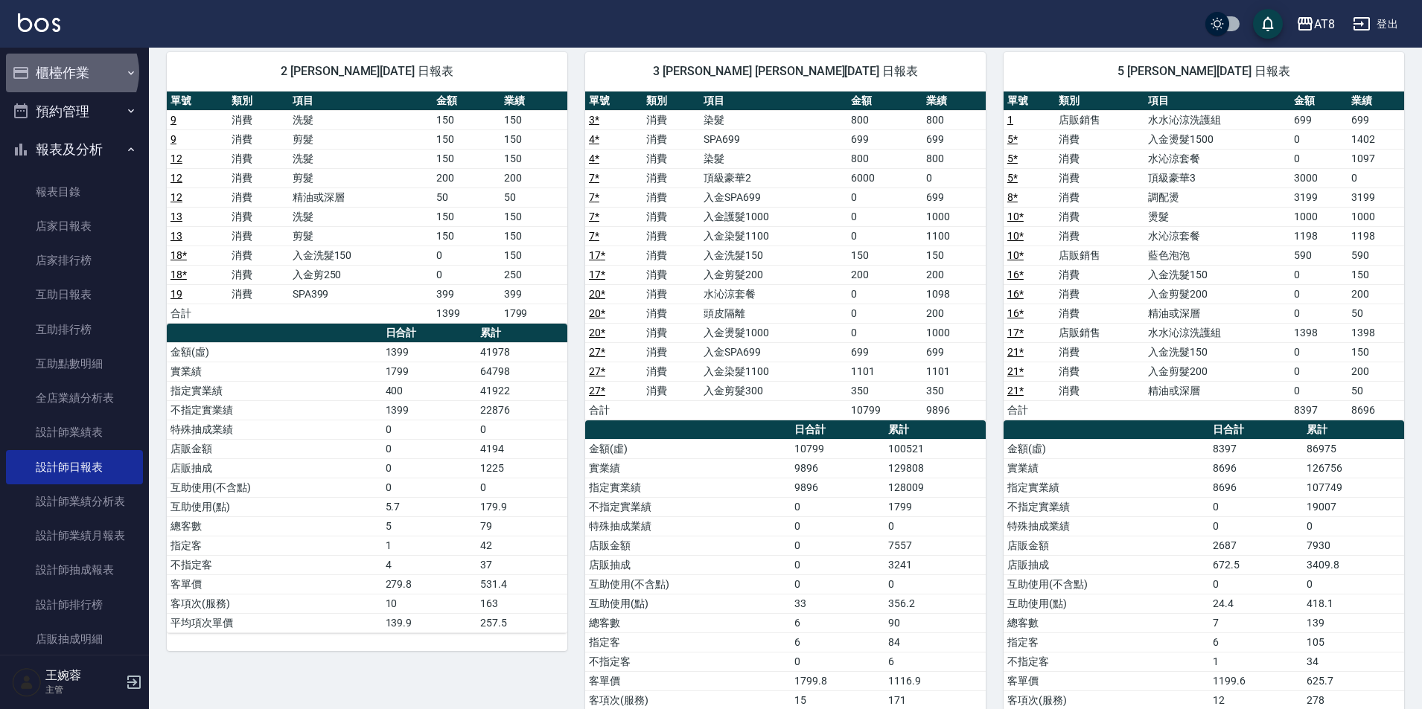
click at [70, 72] on button "櫃檯作業" at bounding box center [74, 73] width 137 height 39
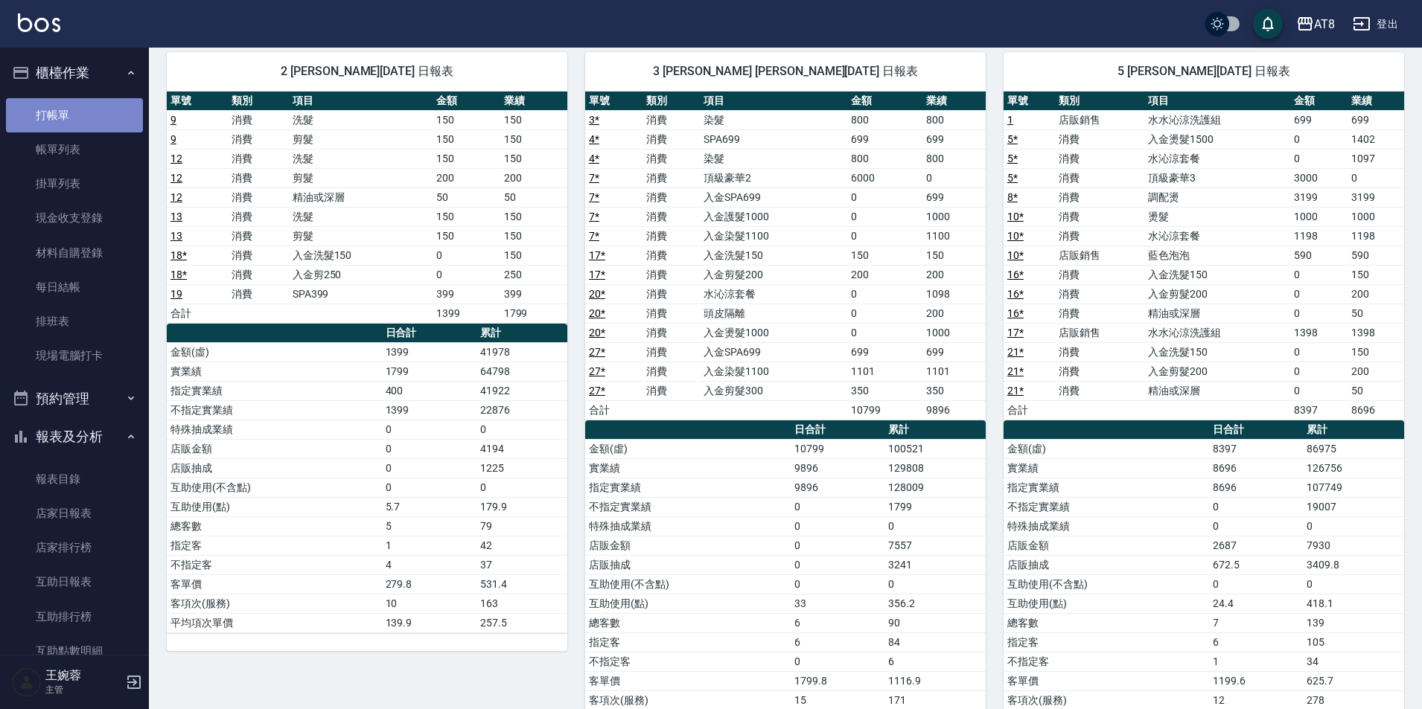
click at [77, 128] on link "打帳單" at bounding box center [74, 115] width 137 height 34
